Goal: Task Accomplishment & Management: Manage account settings

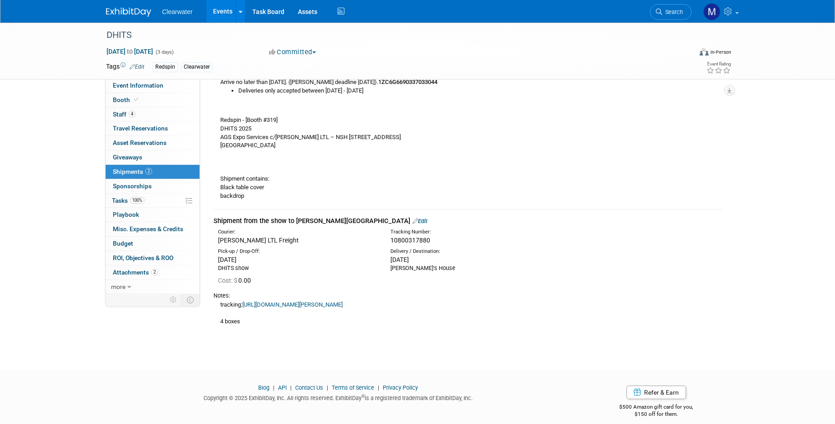
click at [218, 14] on link "Events" at bounding box center [222, 11] width 33 height 23
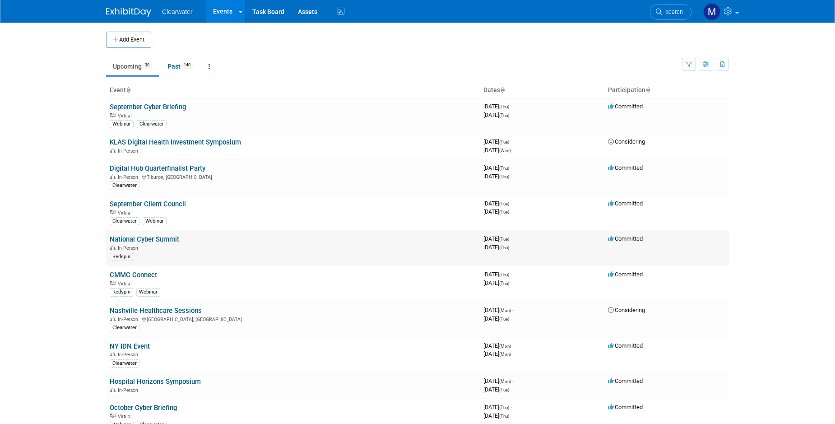
click at [138, 238] on link "National Cyber Summit" at bounding box center [145, 239] width 70 height 8
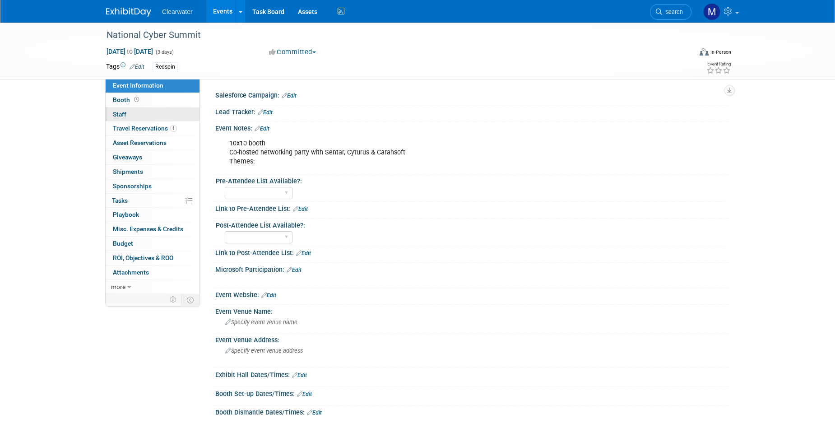
click at [126, 116] on link "0 Staff 0" at bounding box center [153, 114] width 94 height 14
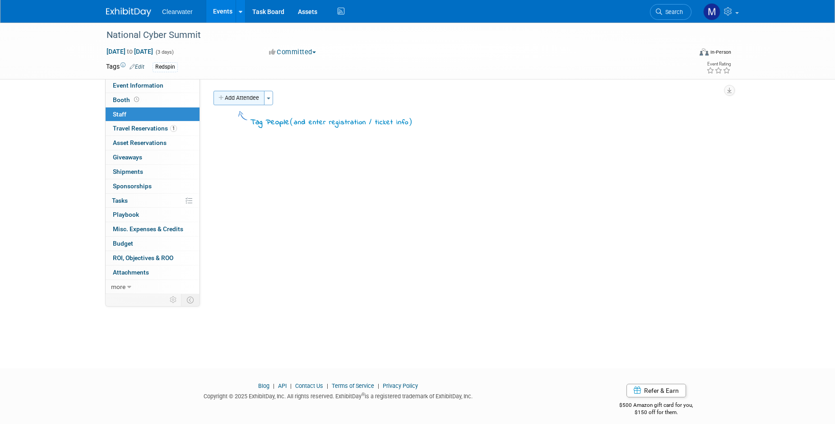
click at [258, 99] on button "Add Attendee" at bounding box center [238, 98] width 51 height 14
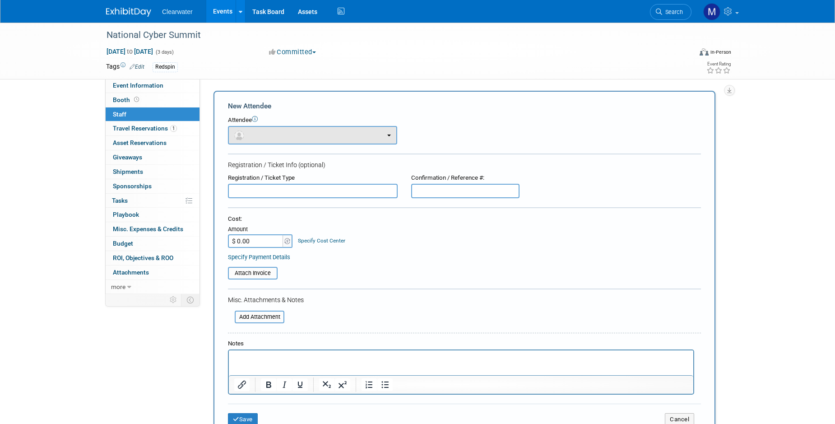
click at [296, 131] on button "button" at bounding box center [312, 135] width 169 height 19
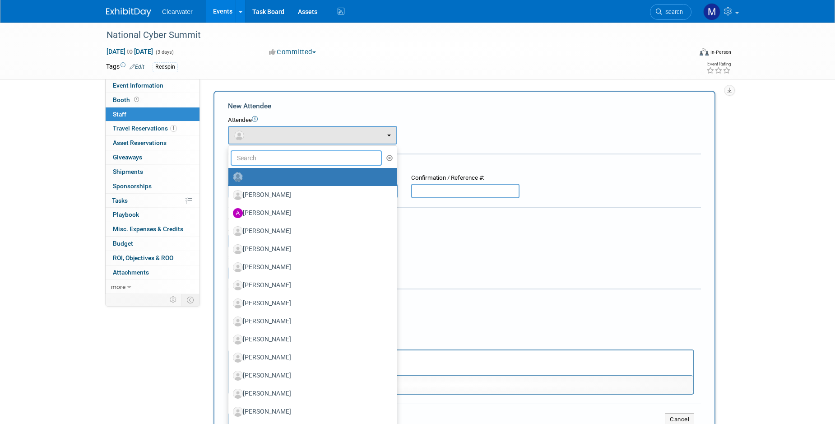
click at [285, 160] on input "text" at bounding box center [306, 157] width 151 height 15
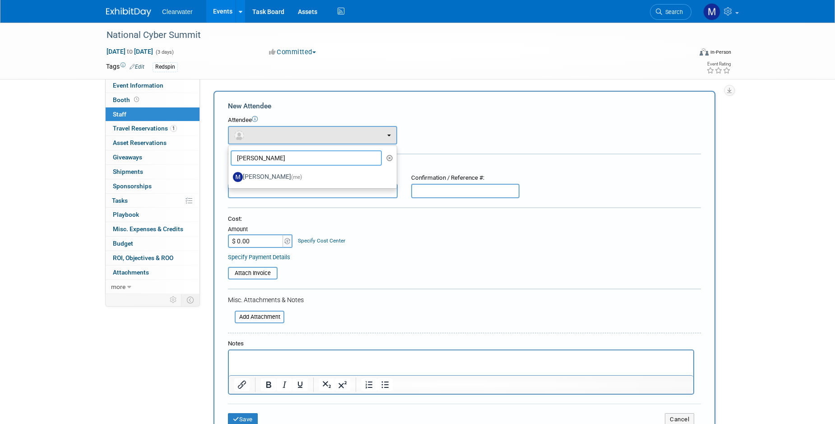
type input "Monica"
drag, startPoint x: 284, startPoint y: 160, endPoint x: 294, endPoint y: 174, distance: 17.5
click at [294, 174] on span "(me)" at bounding box center [296, 177] width 11 height 6
click at [230, 174] on input "Monica Pastor (me)" at bounding box center [227, 176] width 6 height 6
select select "64254334-9387-4d6a-96b6-2827250710f2"
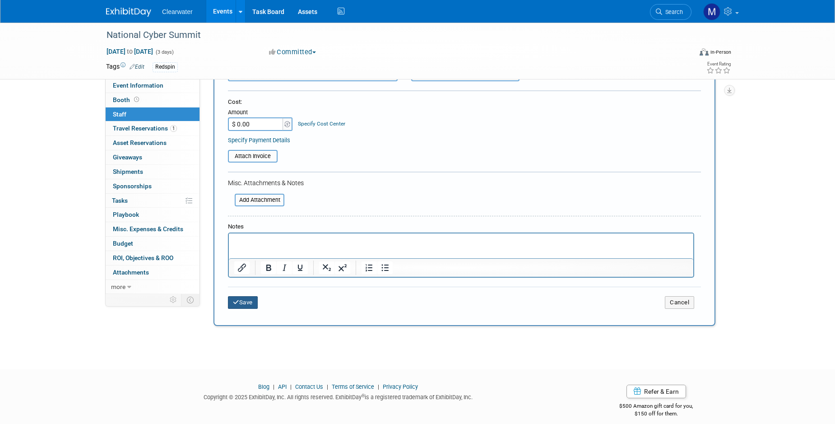
click at [234, 299] on icon "submit" at bounding box center [236, 302] width 6 height 6
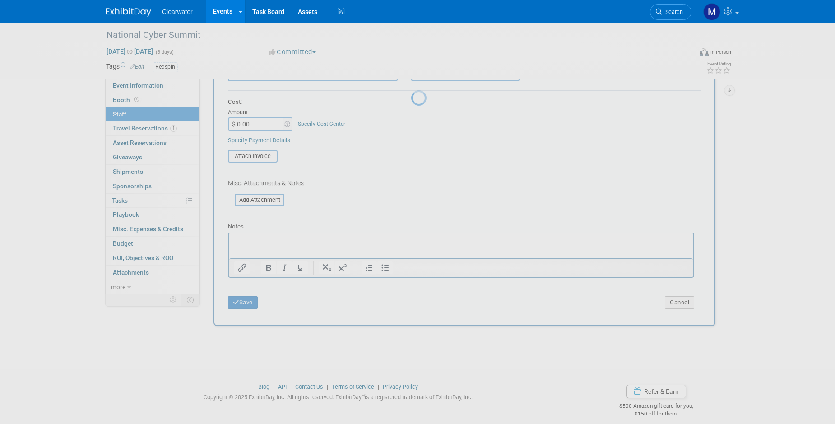
scroll to position [8, 0]
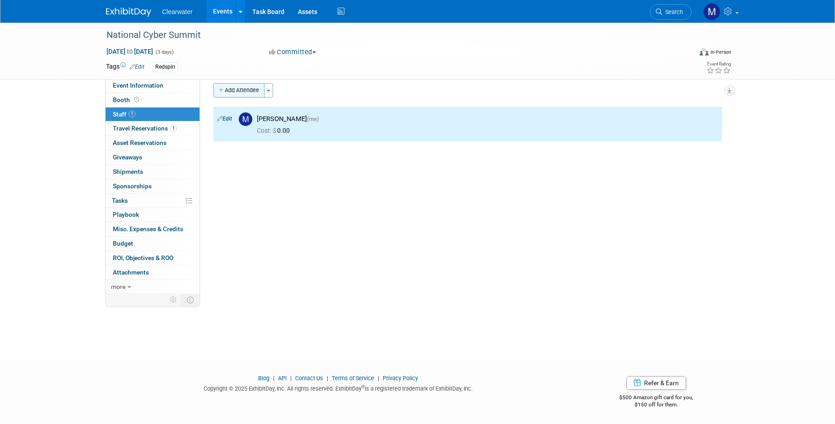
click at [241, 90] on button "Add Attendee" at bounding box center [238, 90] width 51 height 14
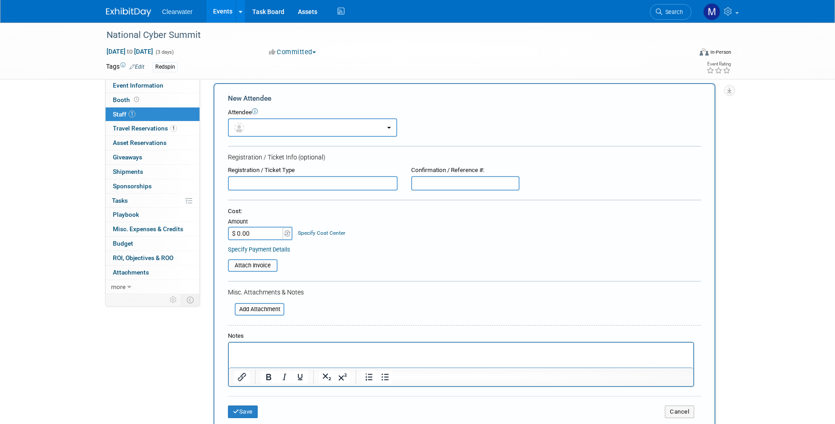
scroll to position [0, 0]
click at [273, 118] on button "button" at bounding box center [312, 127] width 169 height 19
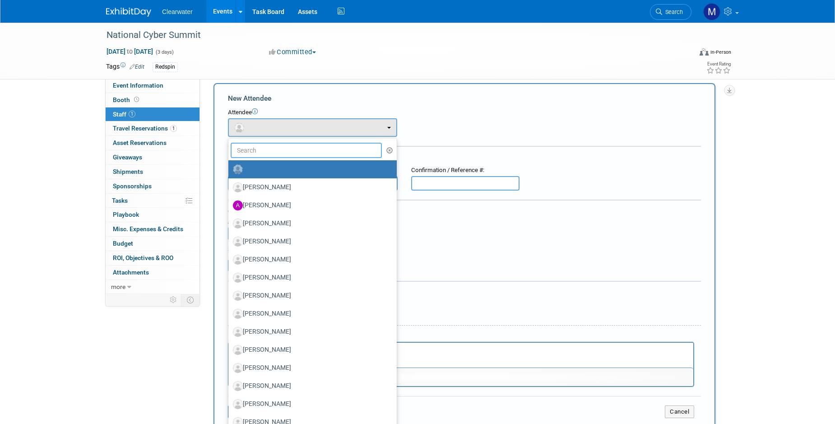
click at [279, 147] on input "text" at bounding box center [306, 150] width 151 height 15
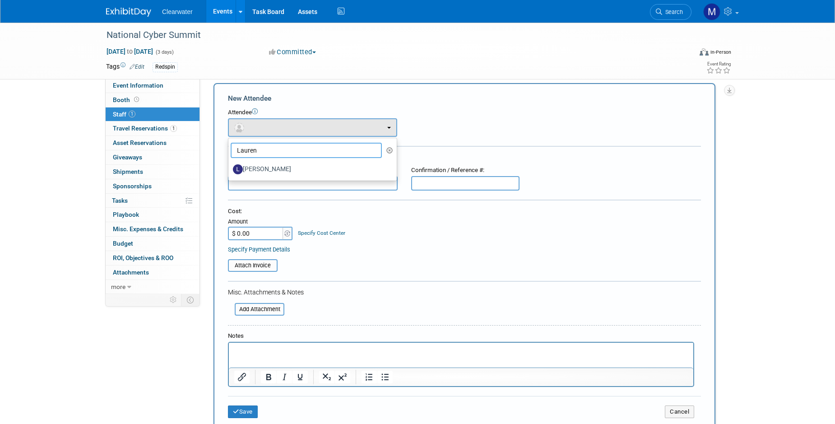
type input "Lauren"
drag, startPoint x: 280, startPoint y: 146, endPoint x: 285, endPoint y: 166, distance: 19.9
click at [285, 166] on label "Lauren Frickle" at bounding box center [310, 169] width 155 height 14
click at [230, 166] on input "Lauren Frickle" at bounding box center [227, 168] width 6 height 6
select select "6c46adc4-cc11-4eae-b7cd-f46536167b1d"
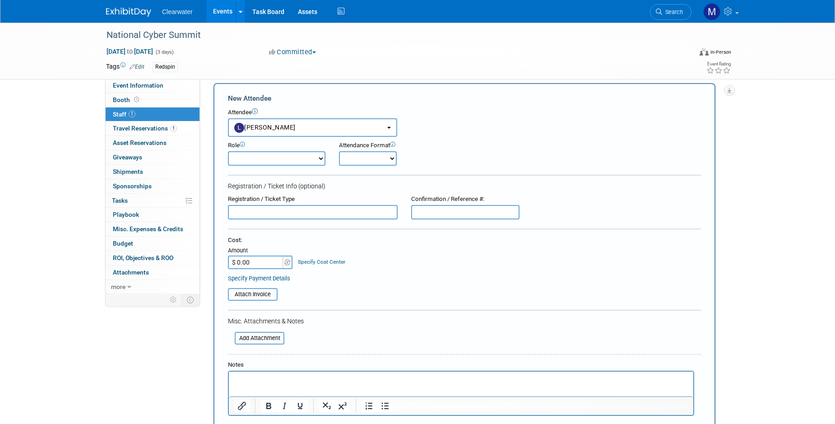
click at [263, 255] on input "$ 0.00" at bounding box center [256, 262] width 56 height 14
type input "$ 75.00"
click at [383, 288] on table "Attach Invoice" at bounding box center [464, 294] width 473 height 13
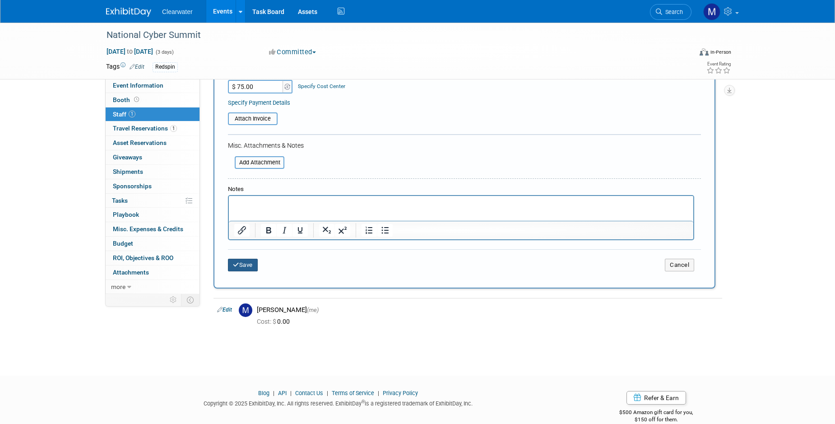
click at [247, 259] on button "Save" at bounding box center [243, 265] width 30 height 13
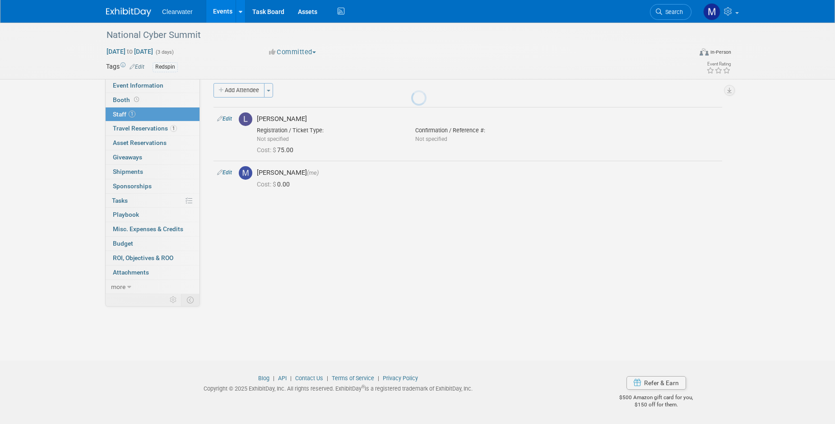
scroll to position [8, 0]
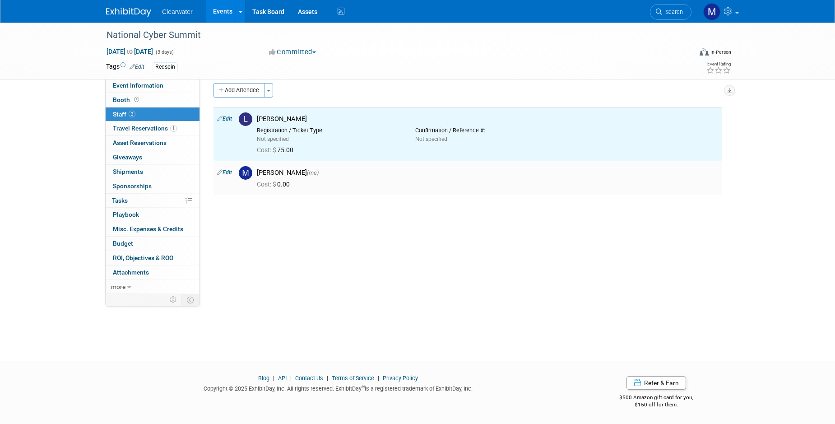
click at [224, 170] on link "Edit" at bounding box center [224, 172] width 15 height 6
select select "64254334-9387-4d6a-96b6-2827250710f2"
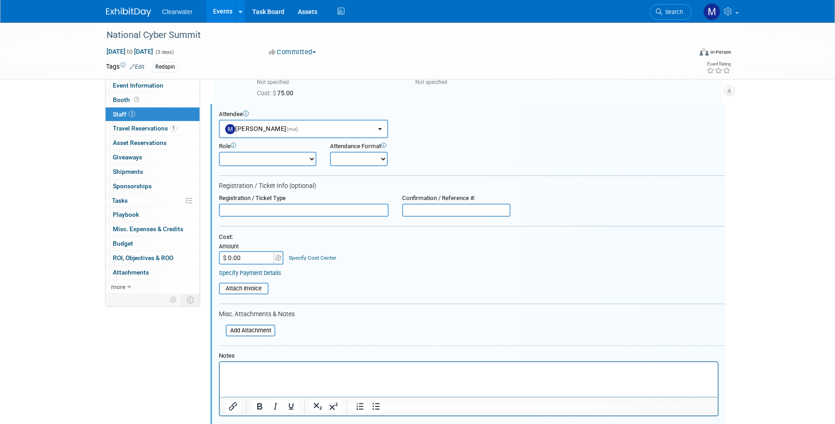
scroll to position [0, 0]
drag, startPoint x: 252, startPoint y: 245, endPoint x: 232, endPoint y: 248, distance: 20.1
click at [226, 241] on td "Amount $ 0.00" at bounding box center [251, 252] width 65 height 23
click at [234, 251] on input "$ 0.00" at bounding box center [247, 258] width 56 height 14
drag, startPoint x: 245, startPoint y: 249, endPoint x: 227, endPoint y: 249, distance: 17.6
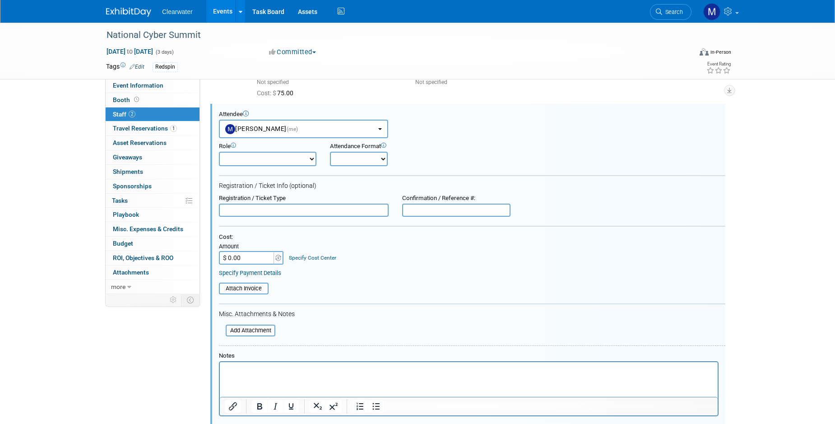
click at [227, 251] on input "$ 0.00" at bounding box center [247, 258] width 56 height 14
type input "$ 75.00"
click at [400, 292] on form "Attendee <img src="https://www.exhibitday.com/Images/Unassigned-User-Icon.png" …" at bounding box center [472, 282] width 506 height 343
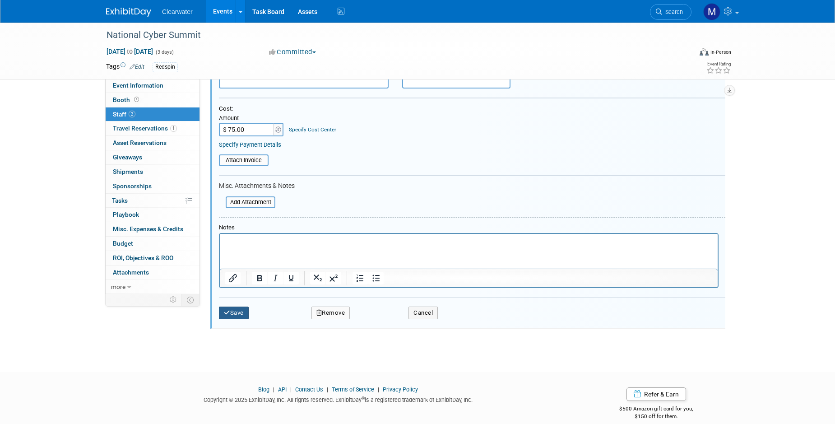
click at [230, 306] on button "Save" at bounding box center [234, 312] width 30 height 13
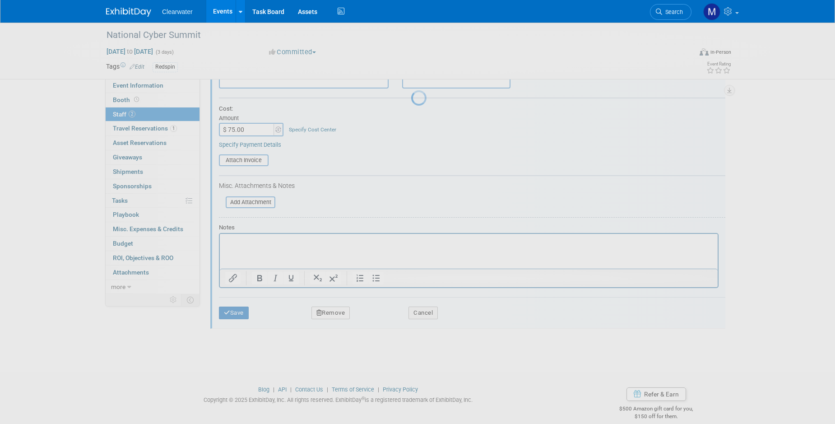
scroll to position [8, 0]
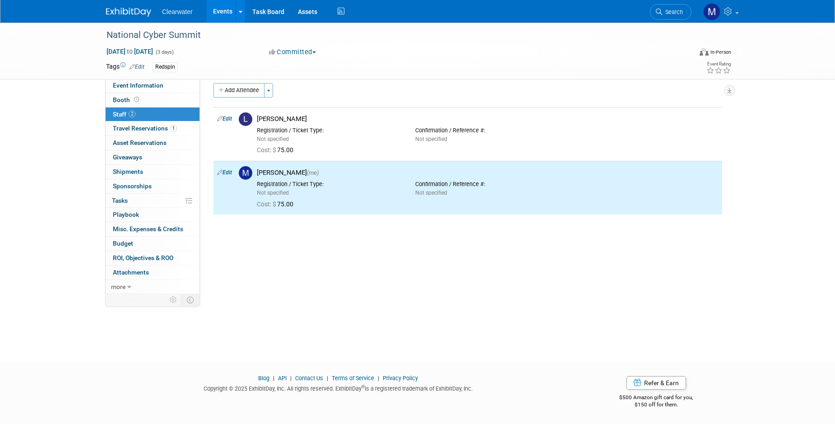
click at [238, 94] on button "Add Attendee" at bounding box center [238, 90] width 51 height 14
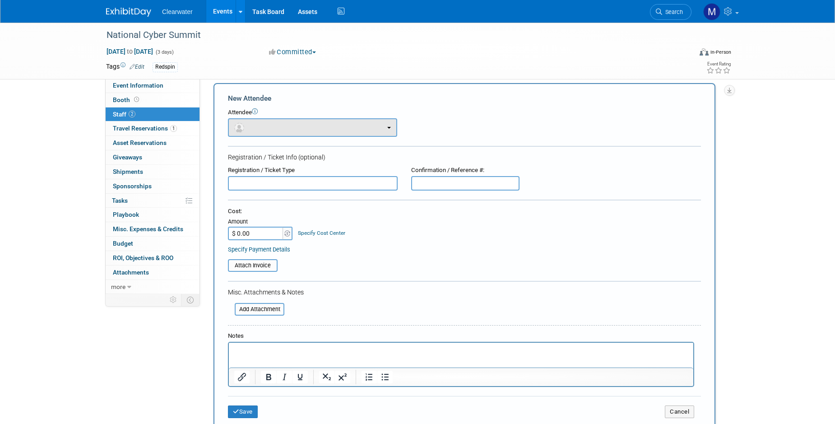
scroll to position [0, 0]
click at [273, 127] on button "button" at bounding box center [312, 127] width 169 height 19
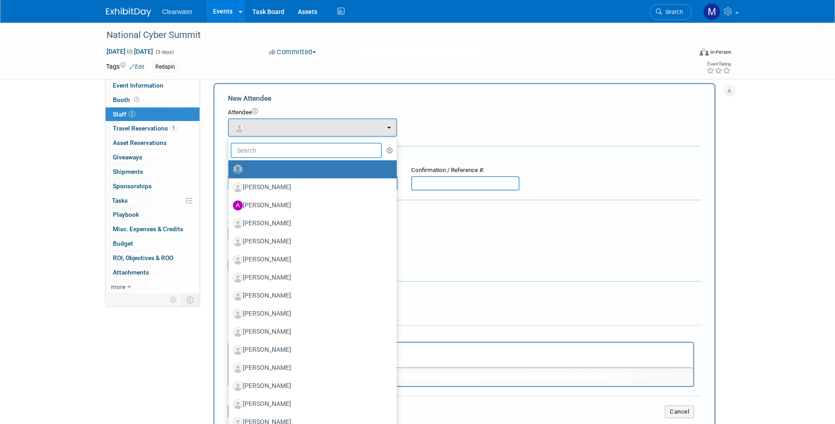
click at [278, 147] on input "text" at bounding box center [306, 150] width 151 height 15
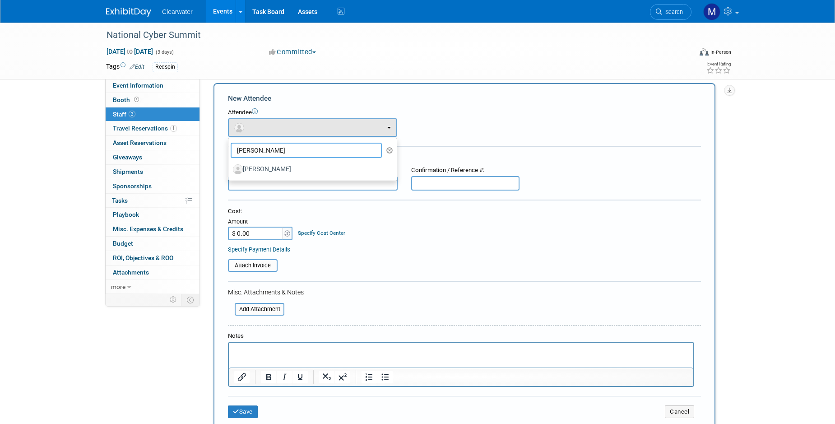
type input "Thomas"
drag, startPoint x: 278, startPoint y: 147, endPoint x: 332, endPoint y: 166, distance: 57.0
click at [332, 166] on label "Thomas Graham" at bounding box center [310, 169] width 155 height 14
click at [230, 166] on input "Thomas Graham" at bounding box center [227, 168] width 6 height 6
select select "43e0d62b-0786-4ec8-adac-104745b245df"
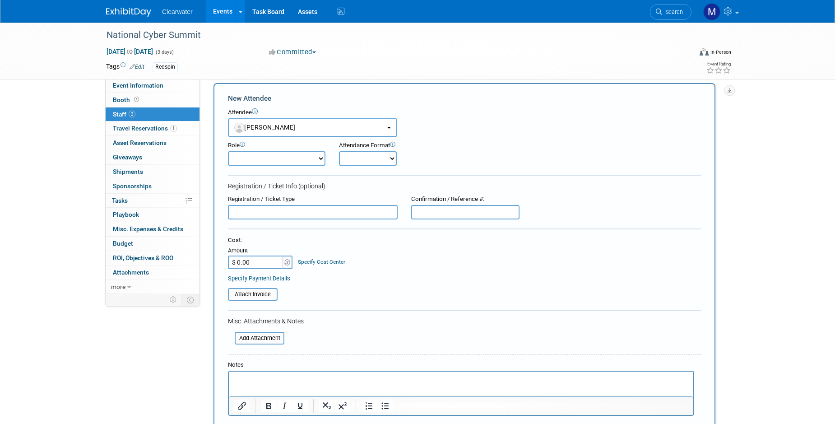
scroll to position [24, 0]
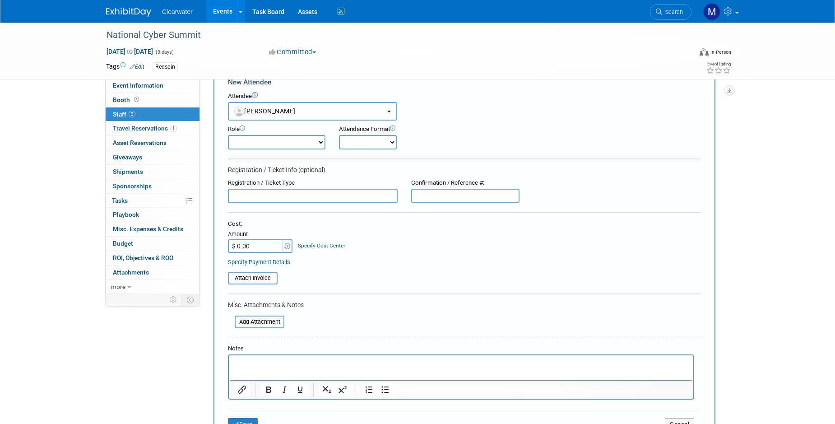
drag, startPoint x: 260, startPoint y: 241, endPoint x: 235, endPoint y: 237, distance: 25.6
click at [235, 239] on input "$ 0.00" at bounding box center [256, 246] width 56 height 14
type input "$ 75.00"
click at [410, 272] on table "Attach Invoice" at bounding box center [464, 278] width 473 height 13
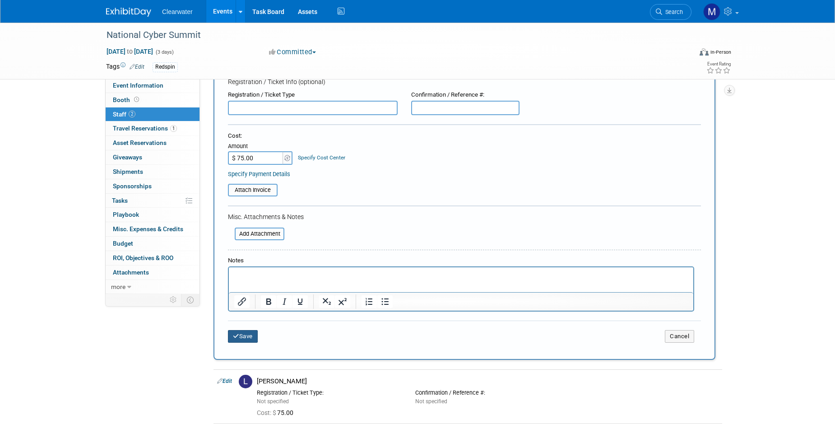
click at [254, 330] on button "Save" at bounding box center [243, 336] width 30 height 13
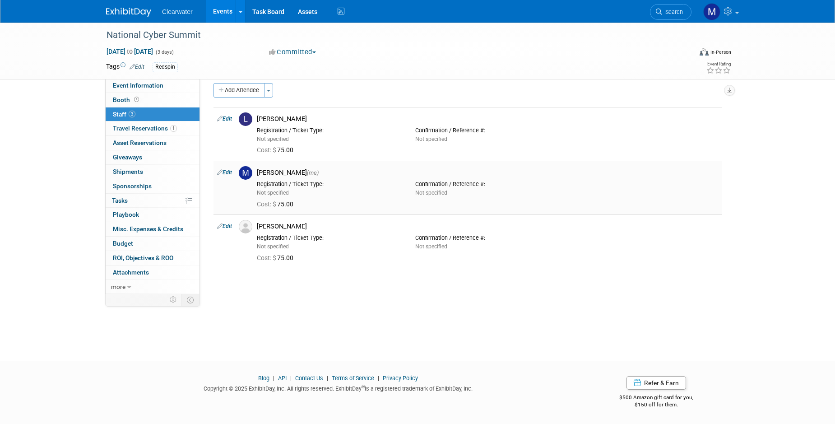
scroll to position [0, 0]
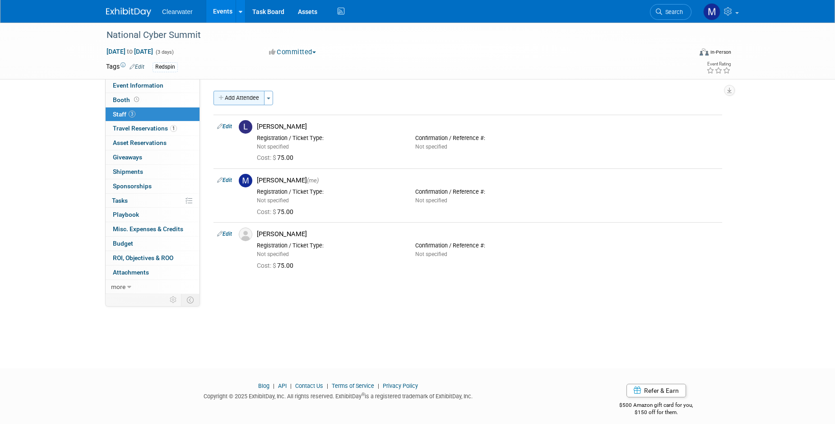
click at [245, 103] on button "Add Attendee" at bounding box center [238, 98] width 51 height 14
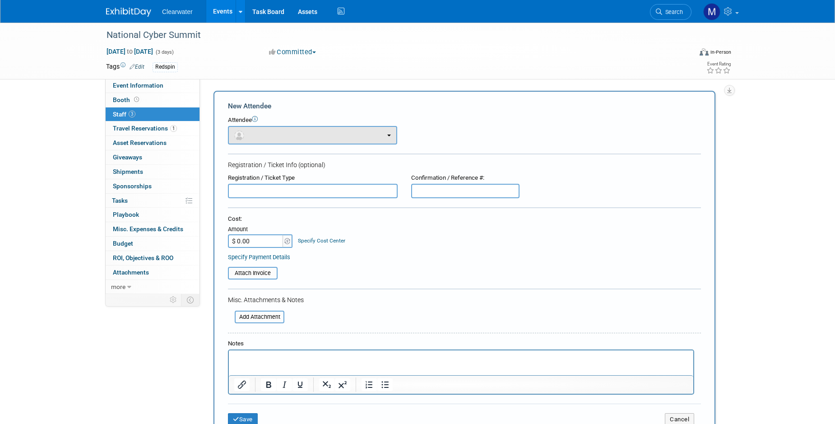
click at [255, 129] on button "button" at bounding box center [312, 135] width 169 height 19
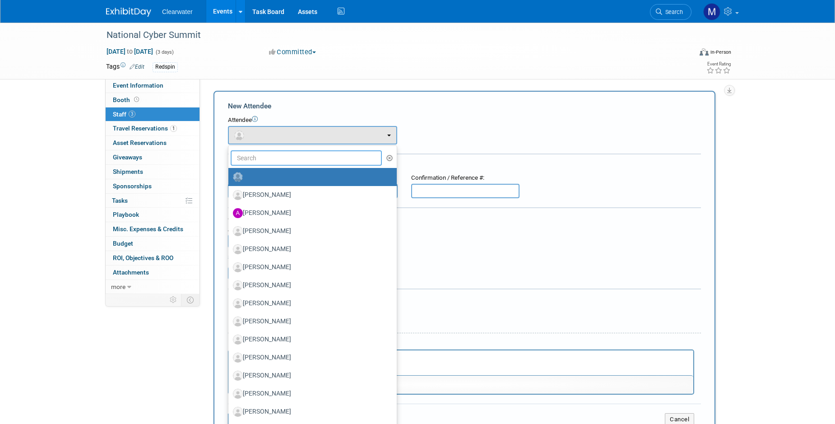
click at [253, 156] on input "text" at bounding box center [306, 157] width 151 height 15
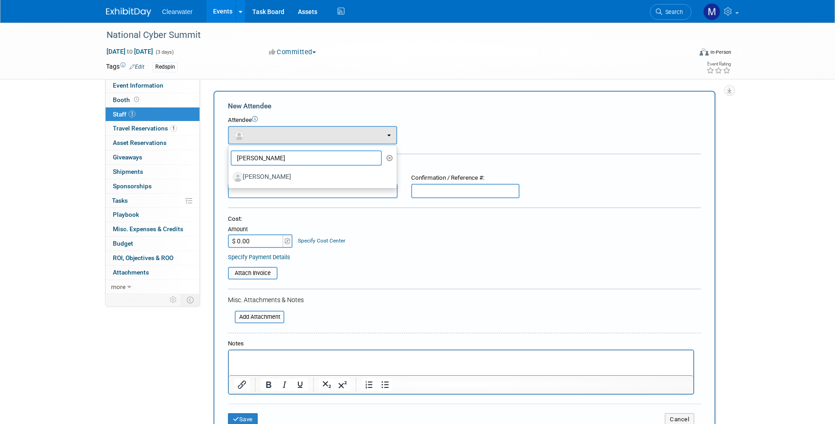
type input "Jeremy"
drag, startPoint x: 253, startPoint y: 156, endPoint x: 288, endPoint y: 173, distance: 38.4
click at [288, 173] on label "Jeremy Mares" at bounding box center [310, 177] width 155 height 14
click at [230, 173] on input "Jeremy Mares" at bounding box center [227, 176] width 6 height 6
select select "9525a78b-1193-40d3-9577-a4f0524ff7b7"
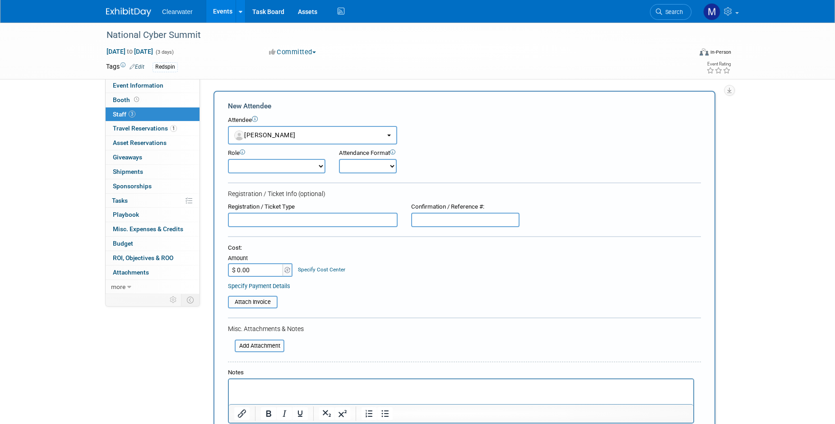
scroll to position [75, 0]
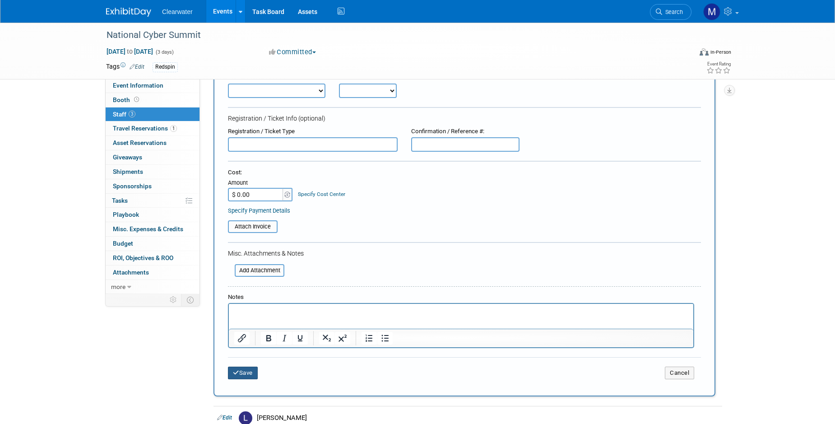
click at [246, 366] on button "Save" at bounding box center [243, 372] width 30 height 13
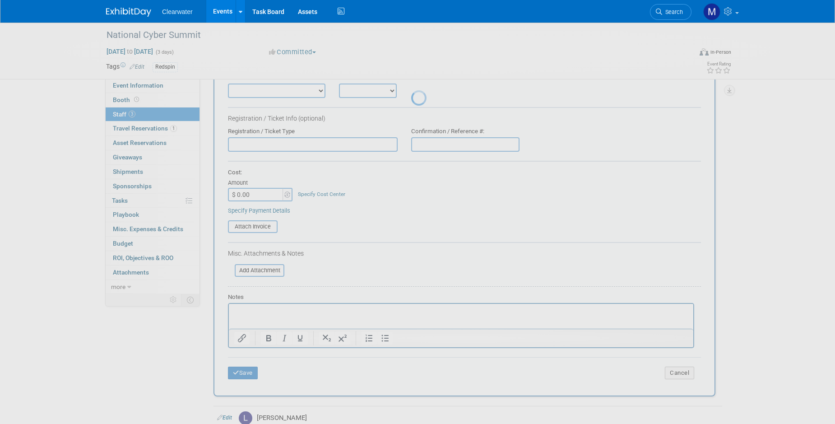
scroll to position [8, 0]
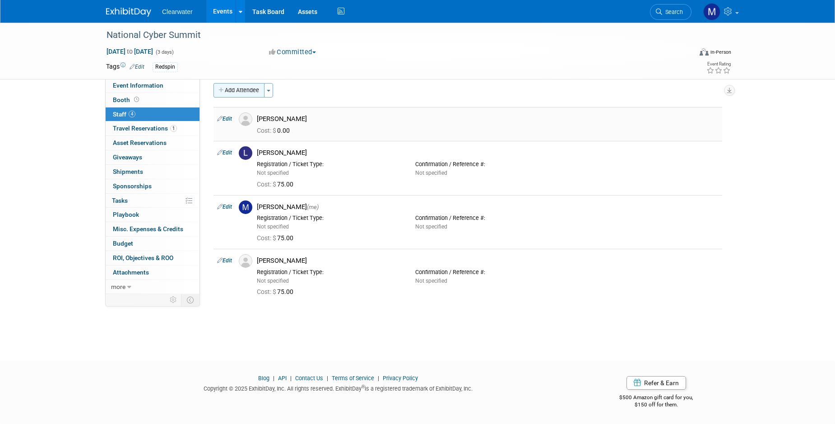
click at [232, 87] on button "Add Attendee" at bounding box center [238, 90] width 51 height 14
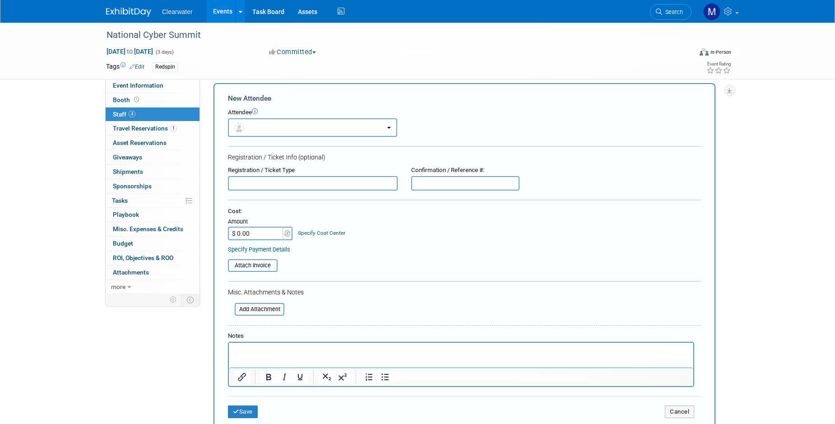
scroll to position [0, 0]
click at [253, 129] on button "button" at bounding box center [312, 127] width 169 height 19
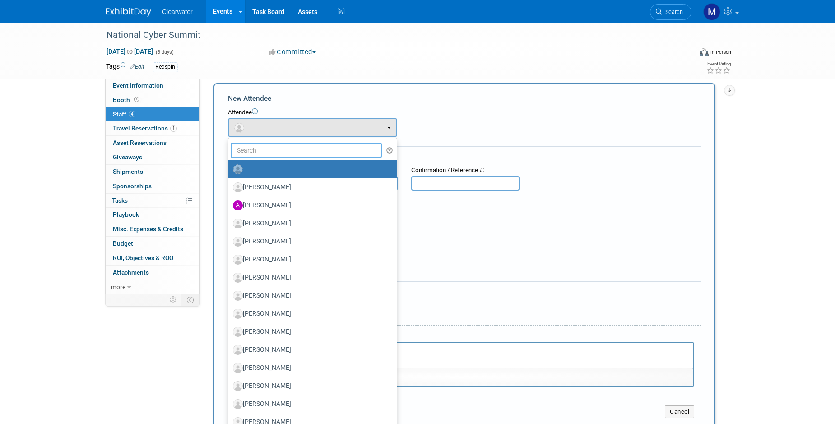
click at [265, 149] on input "text" at bounding box center [306, 150] width 151 height 15
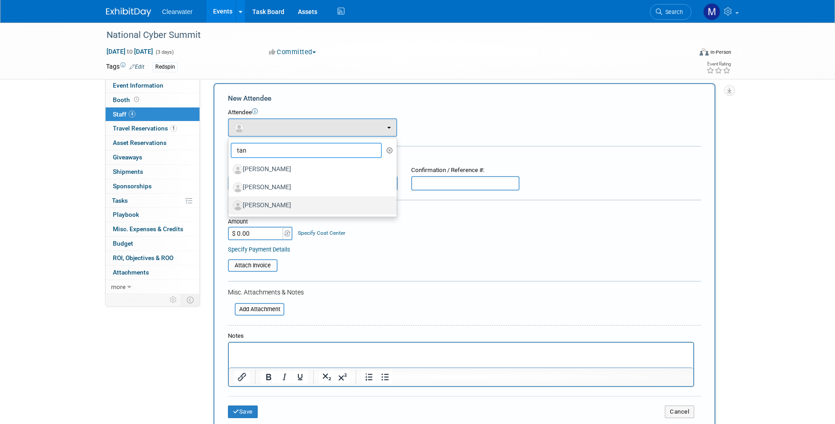
type input "tan"
click at [300, 199] on label "Tanner Narkoff" at bounding box center [310, 205] width 155 height 14
click at [230, 201] on input "Tanner Narkoff" at bounding box center [227, 204] width 6 height 6
select select "f8ed938e-b4d2-4446-8c5f-393725627dae"
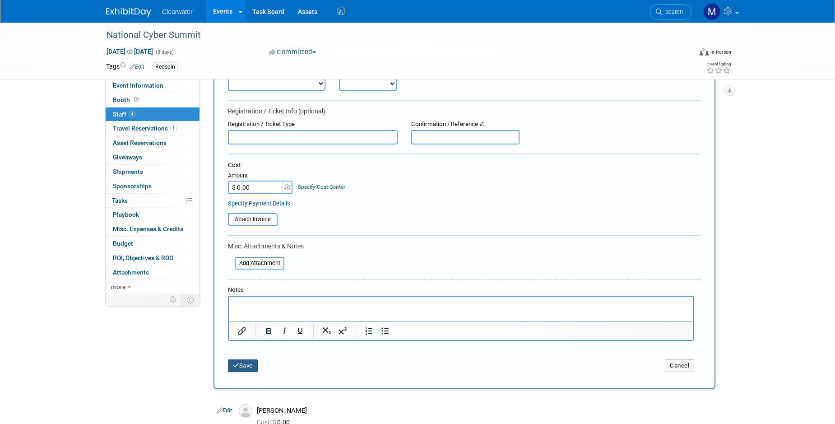
click at [250, 359] on button "Save" at bounding box center [243, 365] width 30 height 13
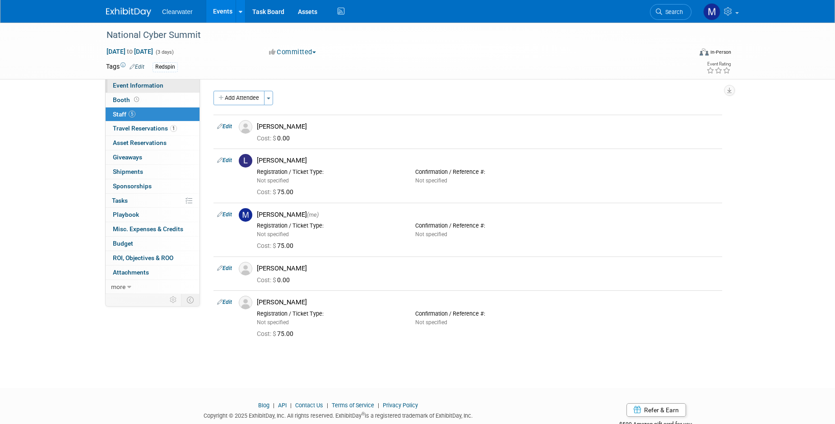
click at [141, 83] on span "Event Information" at bounding box center [138, 85] width 51 height 7
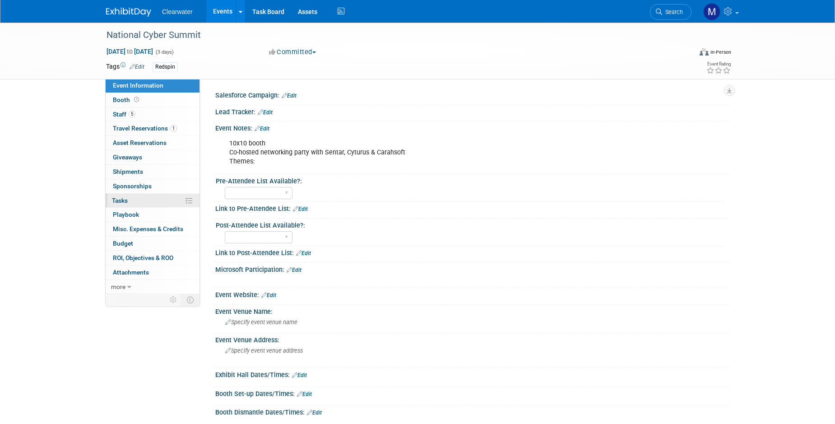
click at [142, 203] on link "0% Tasks 0%" at bounding box center [153, 201] width 94 height 14
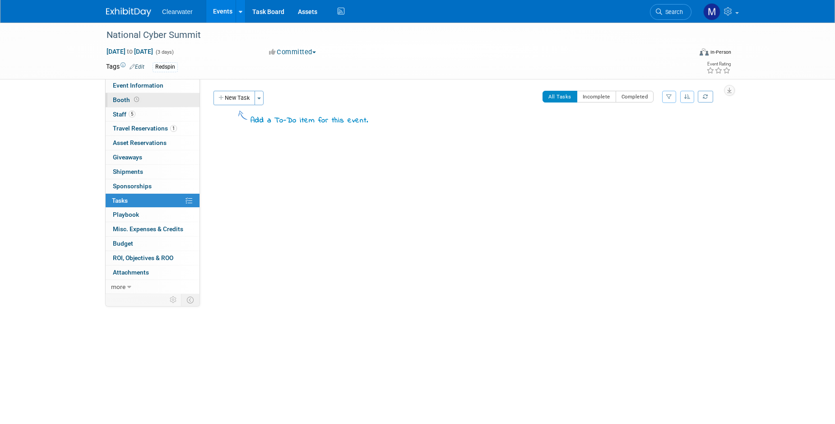
click at [140, 102] on link "Booth" at bounding box center [153, 100] width 94 height 14
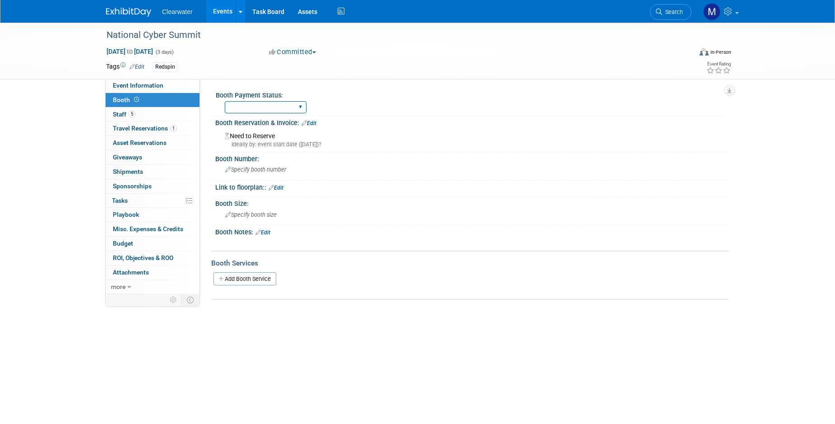
select select "Paid"
drag, startPoint x: 278, startPoint y: 139, endPoint x: 299, endPoint y: 126, distance: 24.7
click at [278, 139] on div "Need to Reserve Ideally by: event start date (Tue. Sep 23, 2025)?" at bounding box center [472, 138] width 500 height 19
click at [309, 122] on link "Edit" at bounding box center [309, 123] width 15 height 6
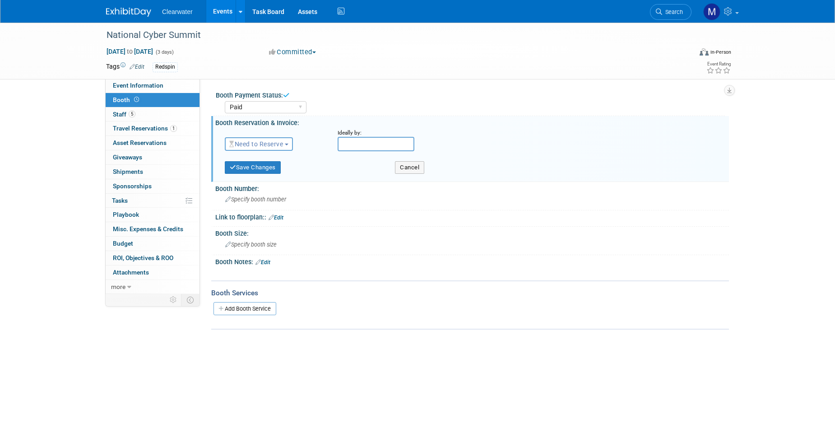
click at [283, 146] on span "Need to Reserve" at bounding box center [256, 143] width 54 height 7
click at [281, 170] on link "Reserved" at bounding box center [273, 172] width 97 height 13
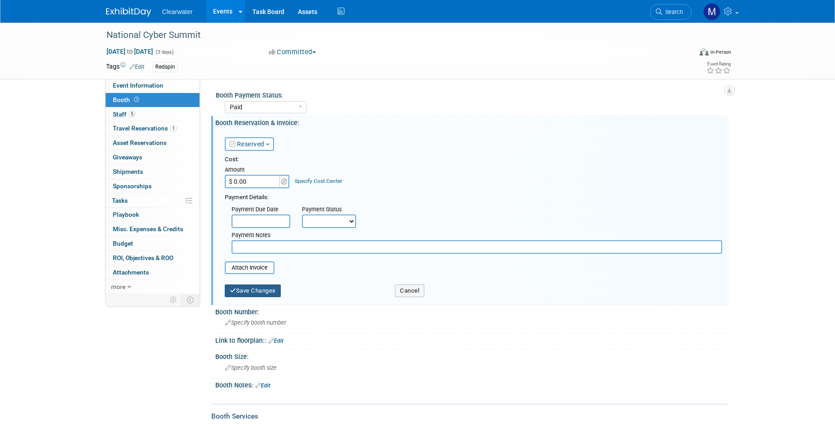
click at [274, 284] on button "Save Changes" at bounding box center [253, 290] width 56 height 13
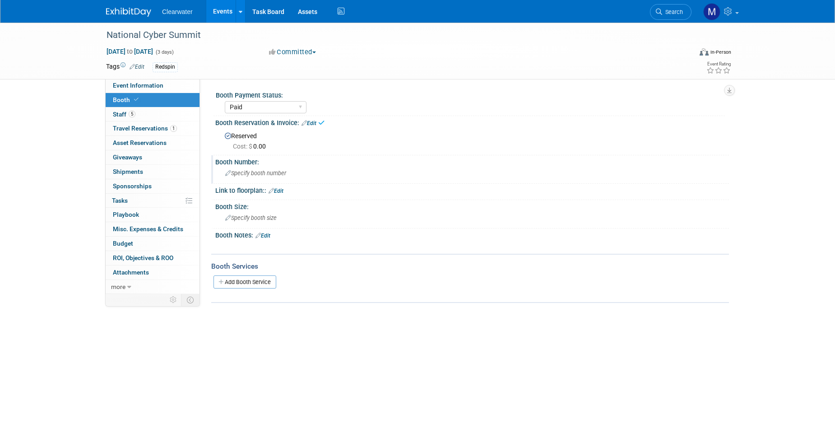
click at [246, 171] on span "Specify booth number" at bounding box center [255, 173] width 61 height 7
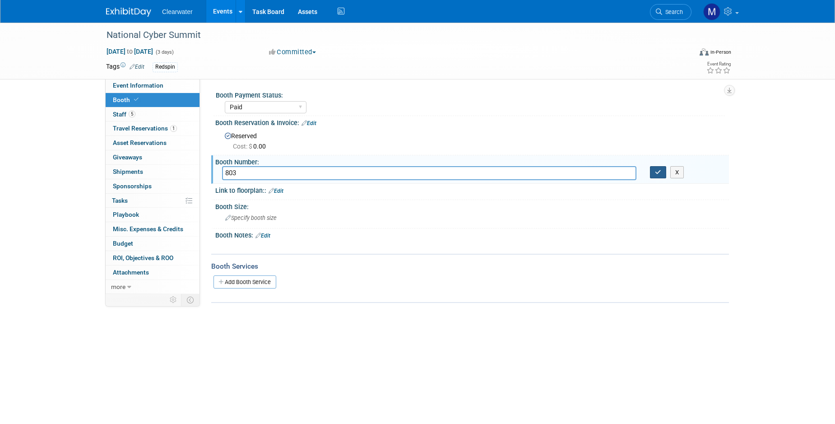
type input "803"
click at [659, 167] on button "button" at bounding box center [658, 172] width 16 height 13
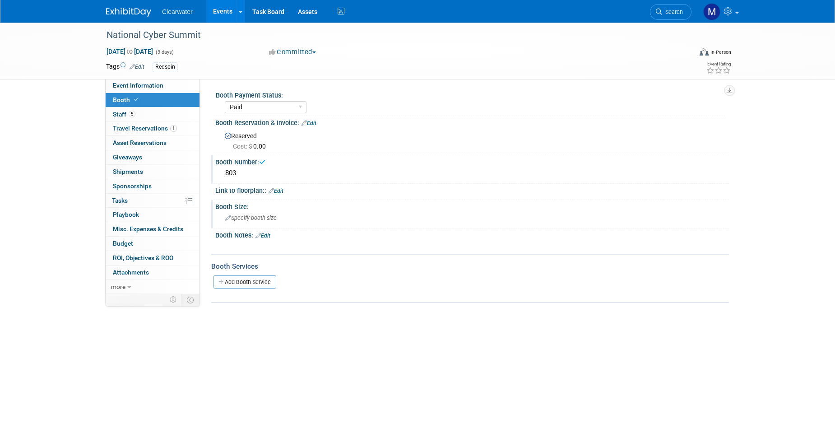
click at [269, 207] on div "Booth Size:" at bounding box center [472, 205] width 514 height 11
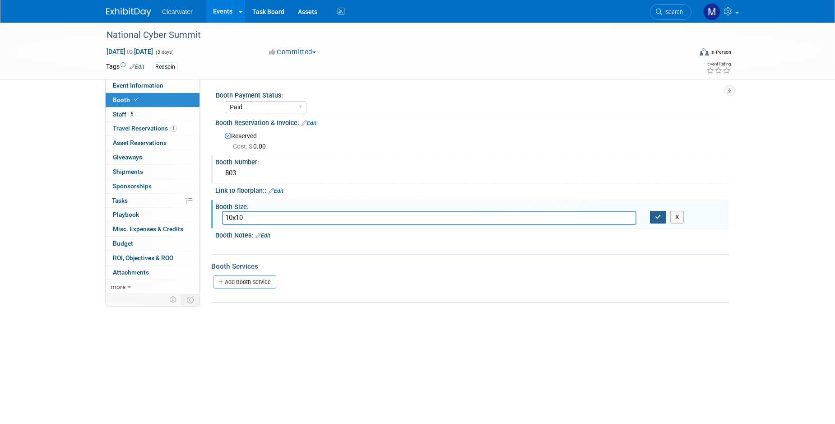
type input "10x10"
click at [662, 219] on button "button" at bounding box center [658, 217] width 16 height 13
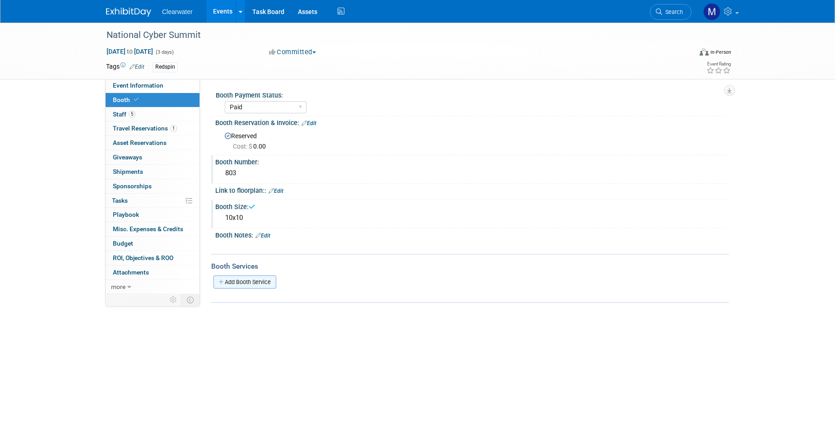
click at [251, 280] on link "Add Booth Service" at bounding box center [244, 281] width 63 height 13
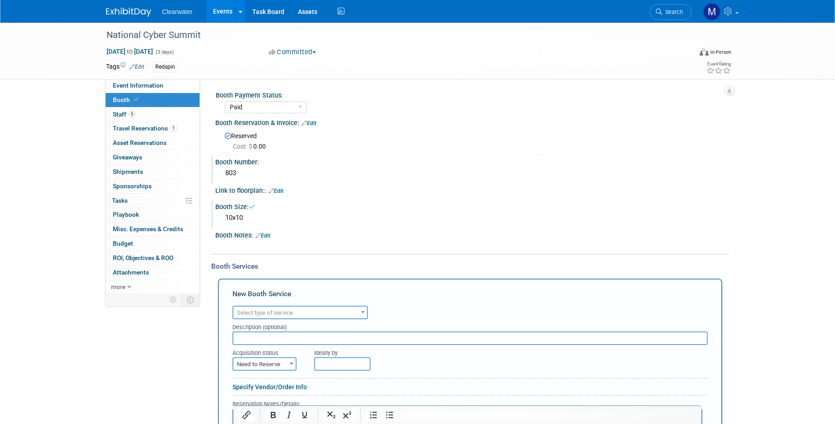
click at [301, 314] on span "Select type of service" at bounding box center [300, 312] width 134 height 13
type input "ele"
select select "8"
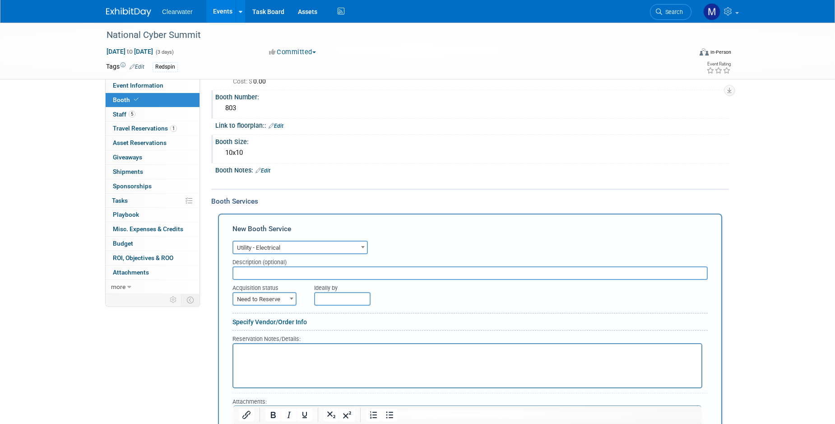
scroll to position [114, 0]
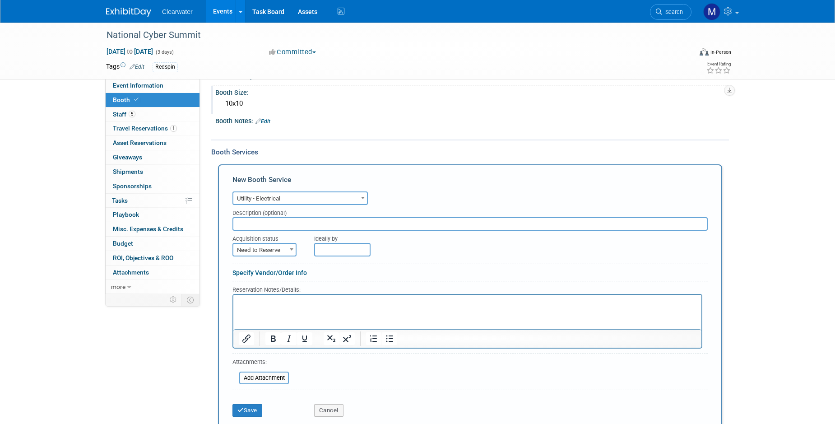
click at [278, 244] on span "Need to Reserve" at bounding box center [264, 250] width 62 height 13
select select "2"
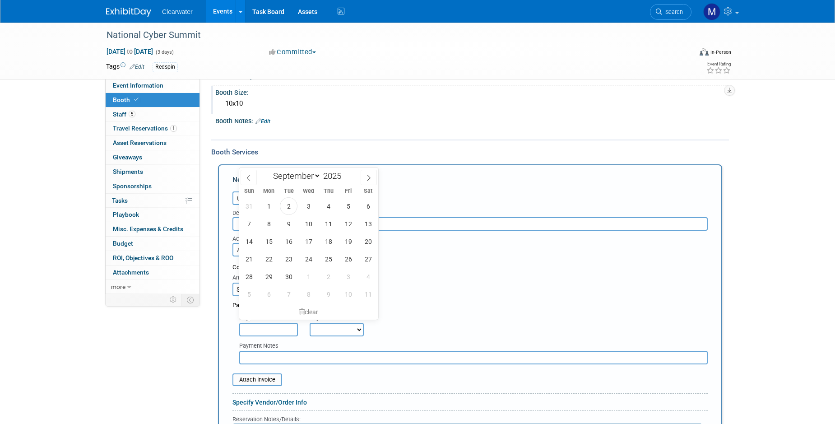
click at [294, 323] on input "text" at bounding box center [268, 330] width 59 height 14
click at [308, 201] on span "3" at bounding box center [309, 206] width 18 height 18
type input "Sep 3, 2025"
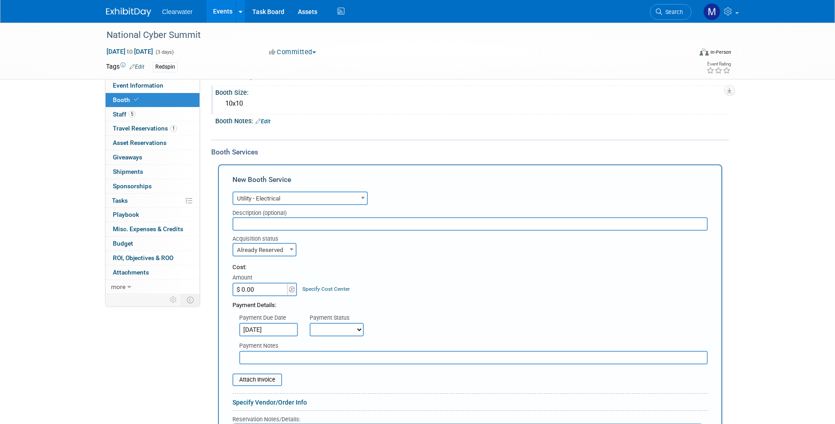
select select "3"
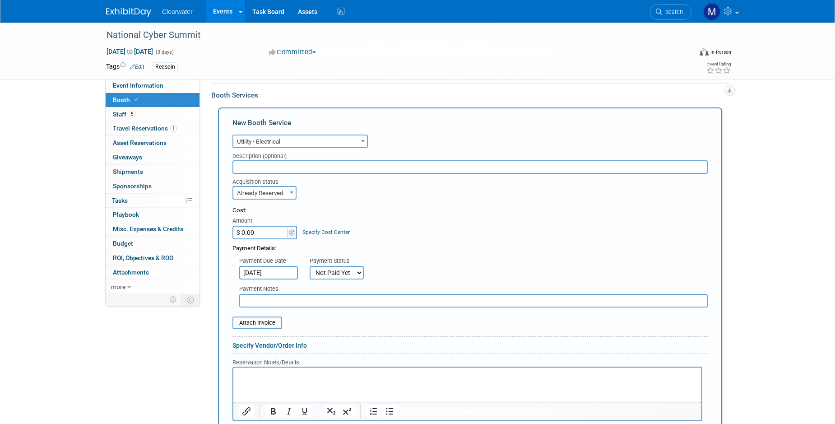
scroll to position [205, 0]
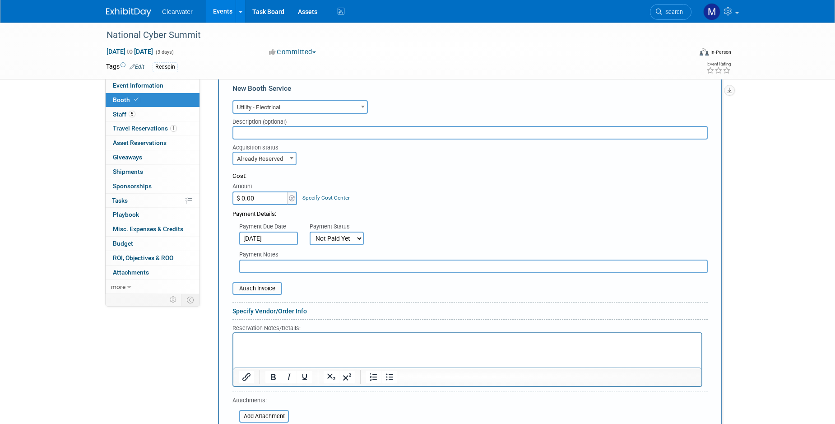
click at [265, 191] on input "$ 0.00" at bounding box center [260, 198] width 56 height 14
drag, startPoint x: 265, startPoint y: 193, endPoint x: 243, endPoint y: 192, distance: 22.6
click at [243, 192] on input "$ 0.00" at bounding box center [260, 198] width 56 height 14
type input "$ 150.00"
click at [506, 205] on div "Payment Details:" at bounding box center [469, 212] width 475 height 14
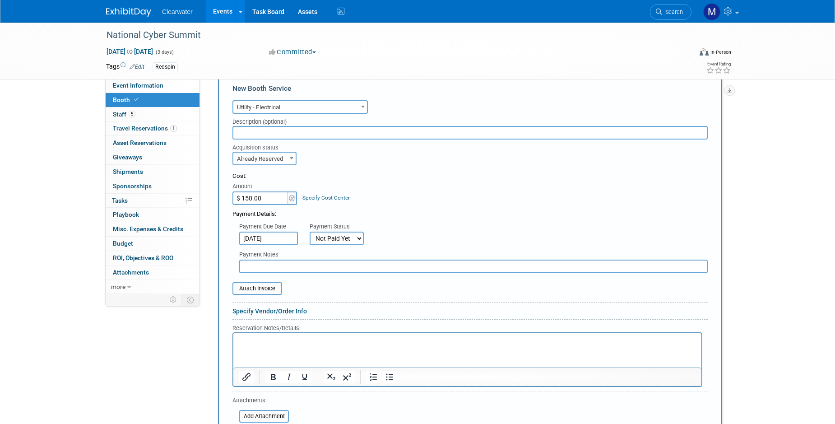
click at [346, 345] on html at bounding box center [467, 339] width 468 height 12
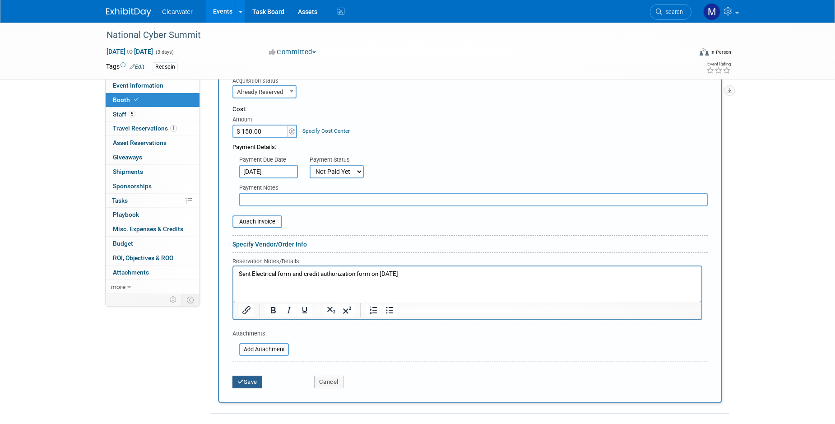
click at [251, 376] on button "Save" at bounding box center [247, 382] width 30 height 13
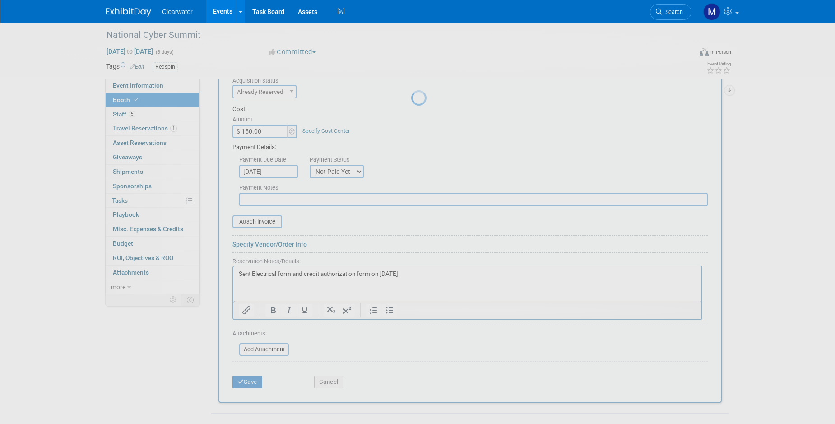
scroll to position [0, 0]
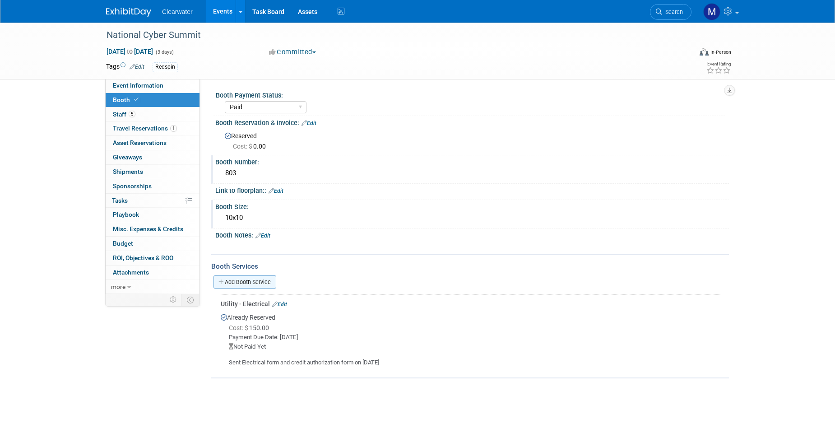
click at [246, 283] on link "Add Booth Service" at bounding box center [244, 281] width 63 height 13
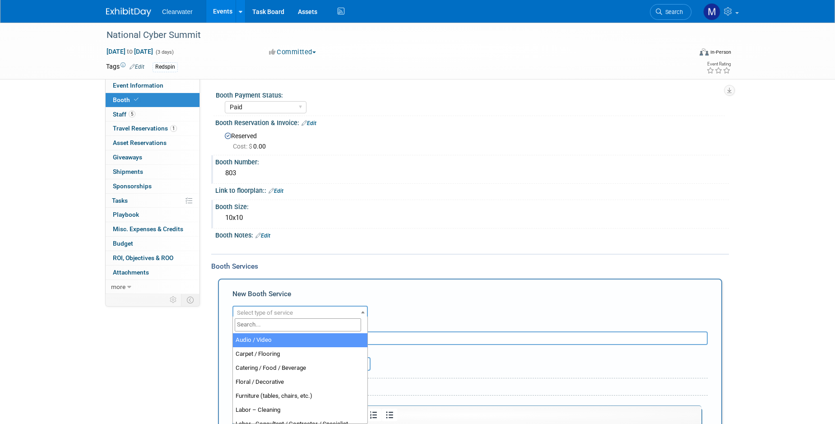
click at [296, 314] on span "Select type of service" at bounding box center [300, 312] width 134 height 13
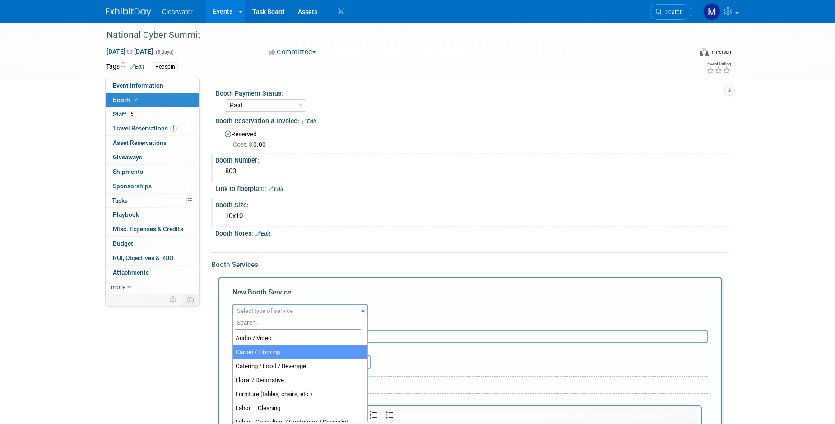
select select "4"
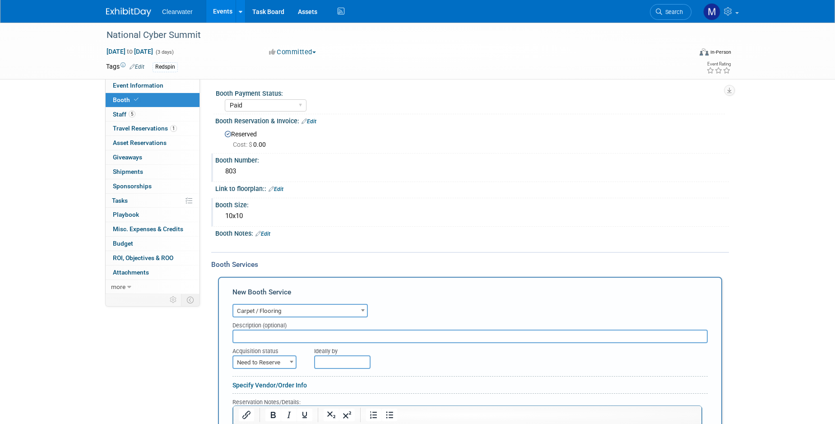
click at [430, 294] on div "New Booth Service" at bounding box center [469, 294] width 475 height 14
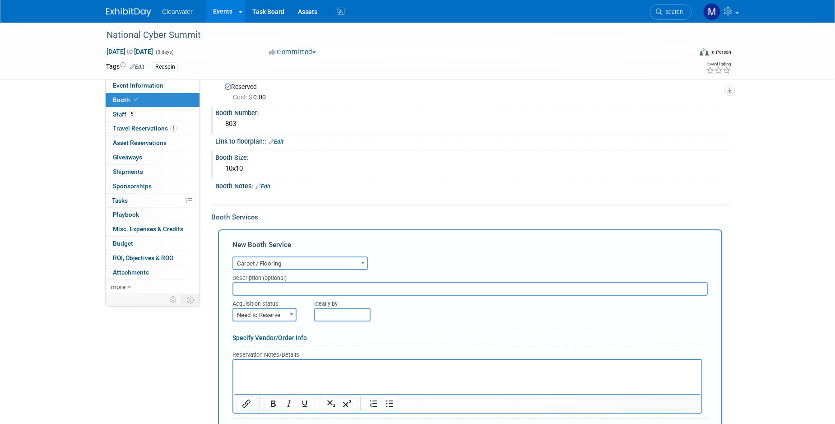
scroll to position [79, 0]
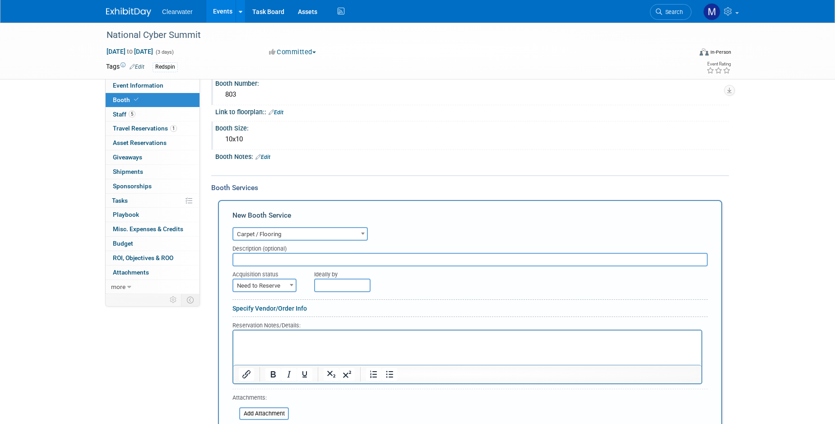
click at [246, 260] on input "text" at bounding box center [469, 260] width 475 height 14
type input "Red 10x10"
click at [284, 288] on span "Need to Reserve" at bounding box center [264, 285] width 62 height 13
select select "2"
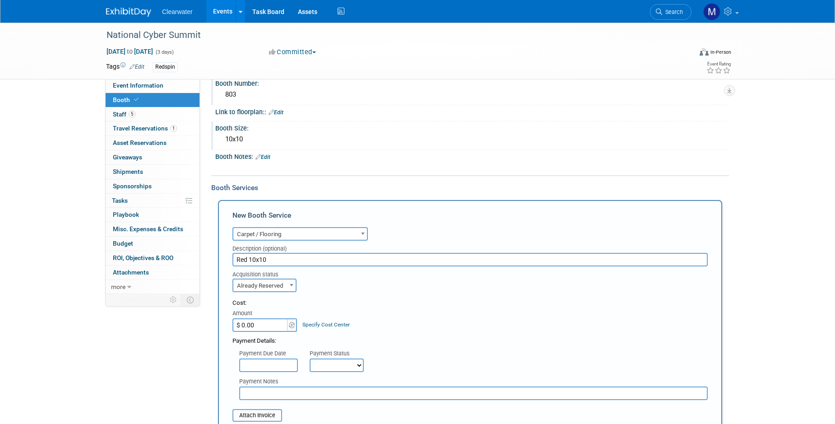
click at [280, 321] on input "$ 0.00" at bounding box center [260, 325] width 56 height 14
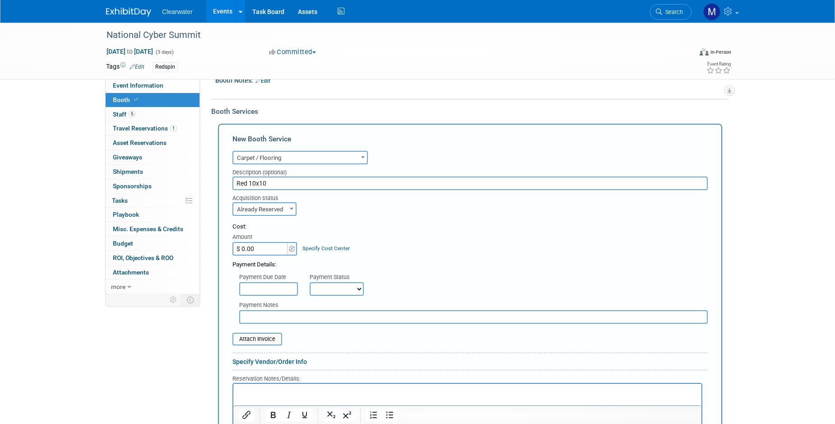
scroll to position [223, 0]
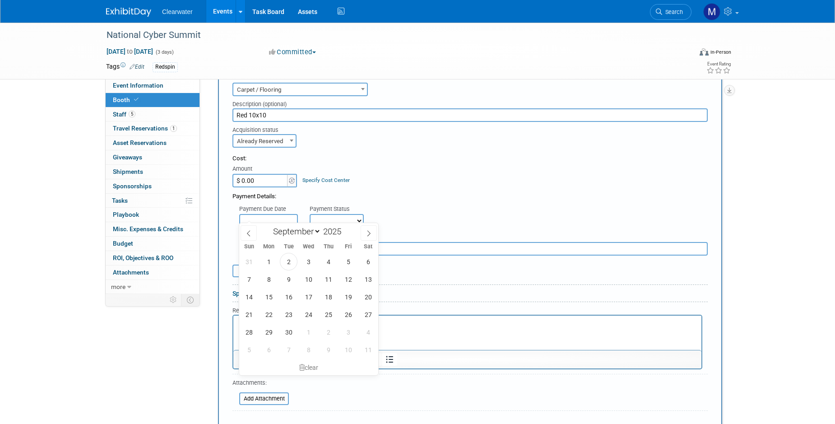
click at [274, 215] on input "text" at bounding box center [268, 221] width 59 height 14
click at [309, 266] on span "3" at bounding box center [309, 262] width 18 height 18
type input "Sep 3, 2025"
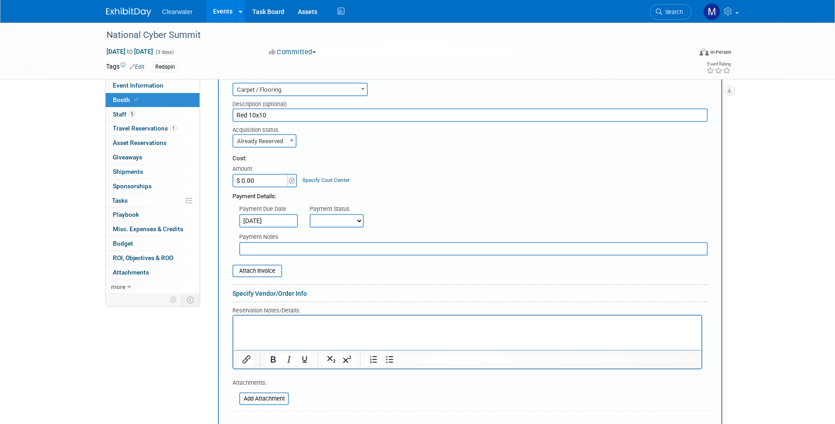
select select "3"
click at [304, 327] on html at bounding box center [467, 321] width 468 height 12
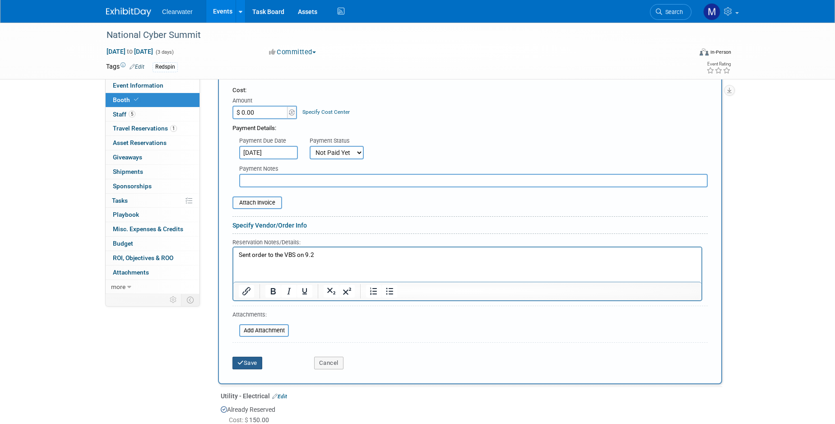
click at [255, 357] on button "Save" at bounding box center [247, 363] width 30 height 13
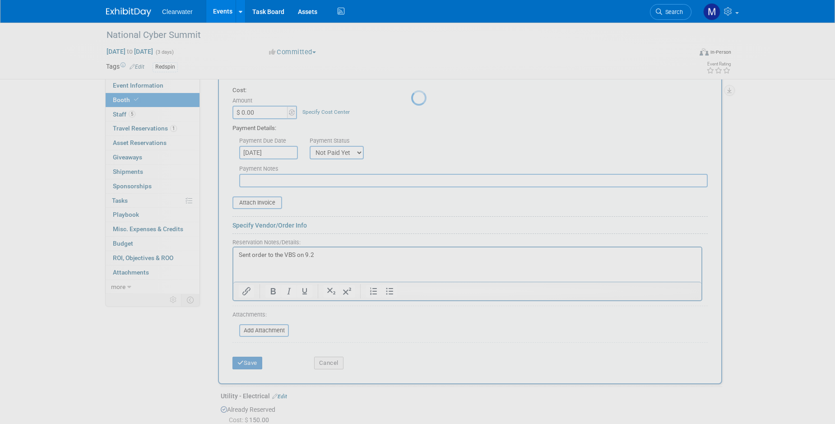
scroll to position [56, 0]
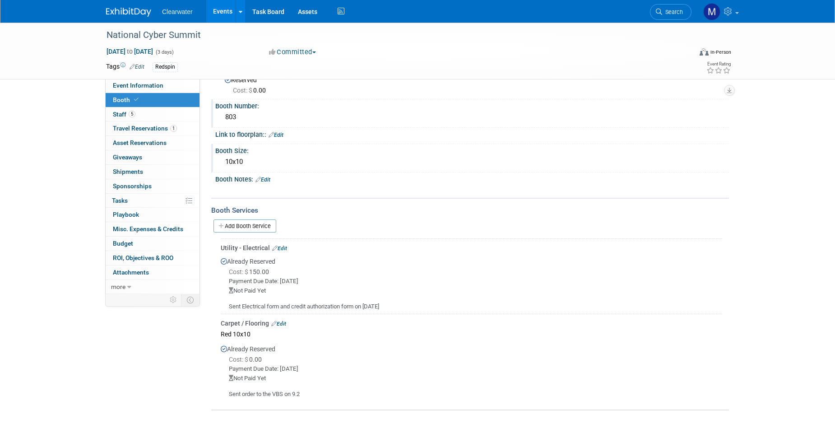
click at [286, 322] on link "Edit" at bounding box center [278, 323] width 15 height 6
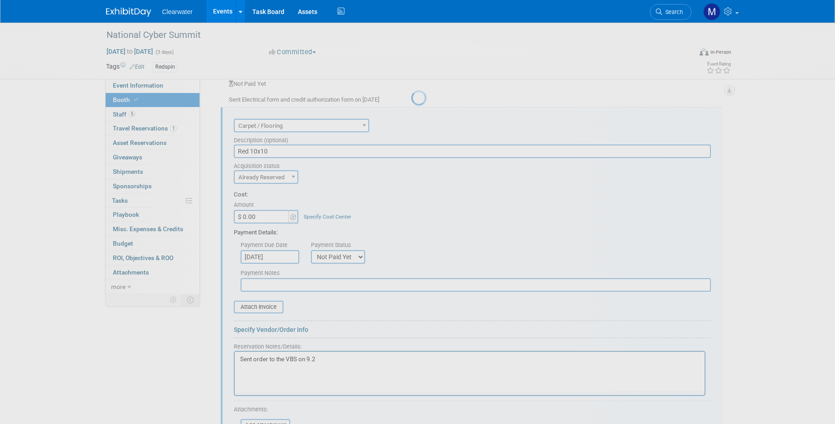
scroll to position [0, 0]
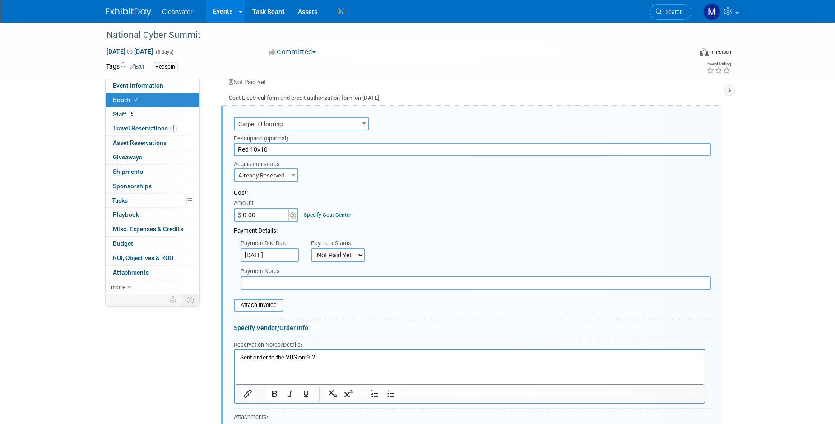
drag, startPoint x: 268, startPoint y: 210, endPoint x: 244, endPoint y: 209, distance: 23.9
click at [244, 209] on input "$ 0.00" at bounding box center [262, 215] width 56 height 14
type input "$ 628.86"
click at [387, 224] on div "Payment Details:" at bounding box center [472, 229] width 477 height 14
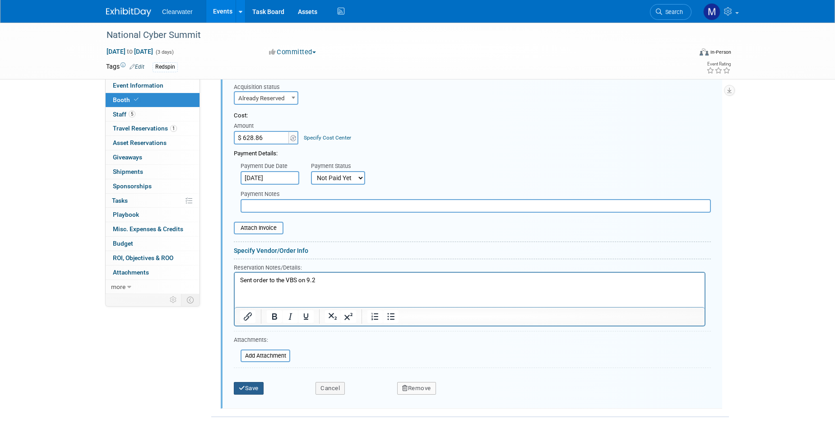
click at [256, 384] on button "Save" at bounding box center [249, 388] width 30 height 13
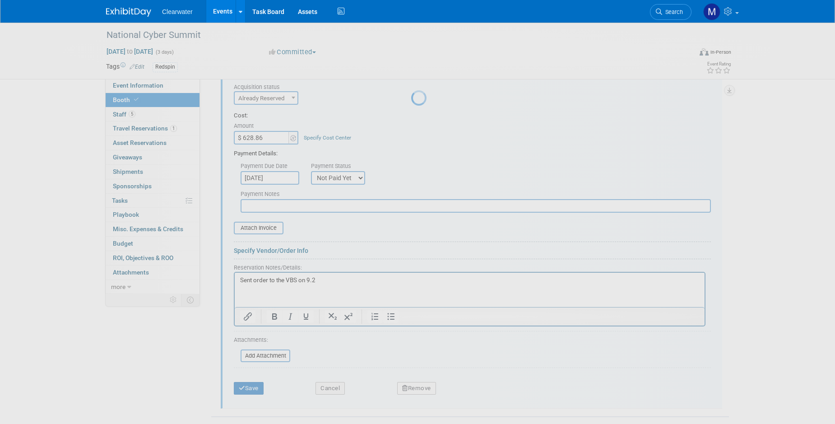
scroll to position [56, 0]
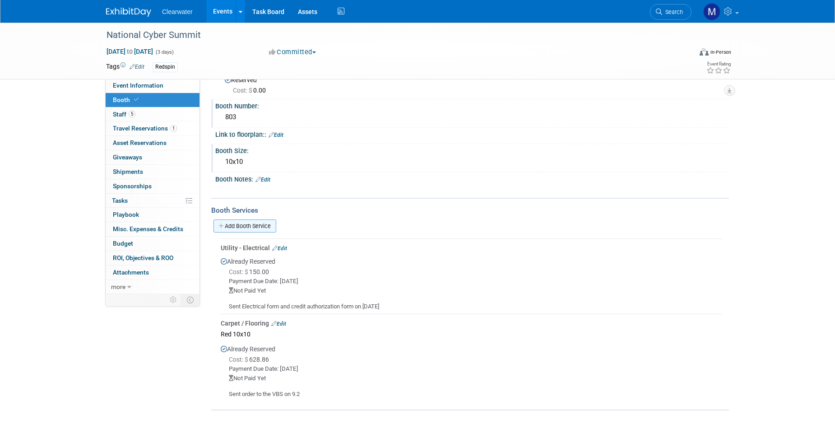
click at [249, 222] on link "Add Booth Service" at bounding box center [244, 225] width 63 height 13
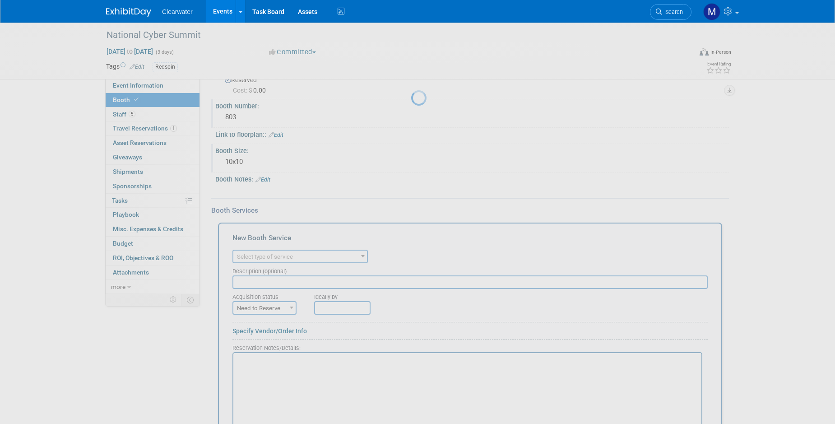
scroll to position [0, 0]
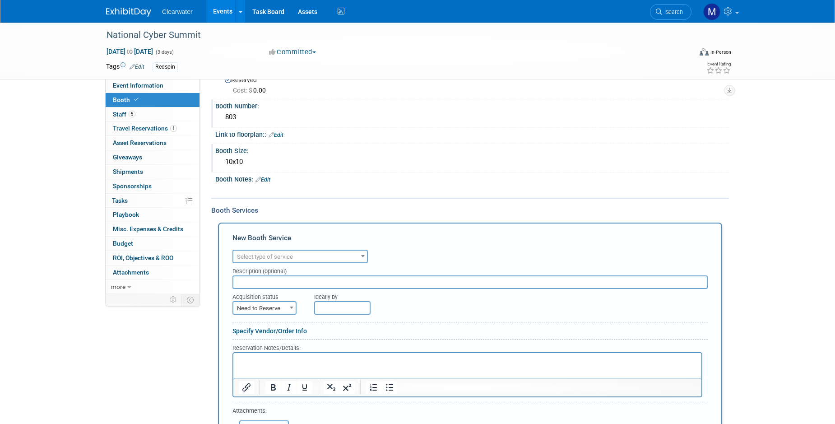
click at [268, 253] on span "Select type of service" at bounding box center [265, 256] width 56 height 7
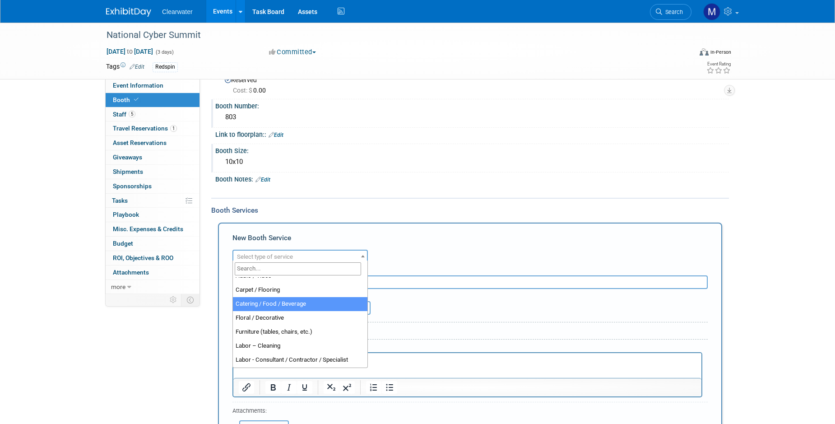
scroll to position [16, 0]
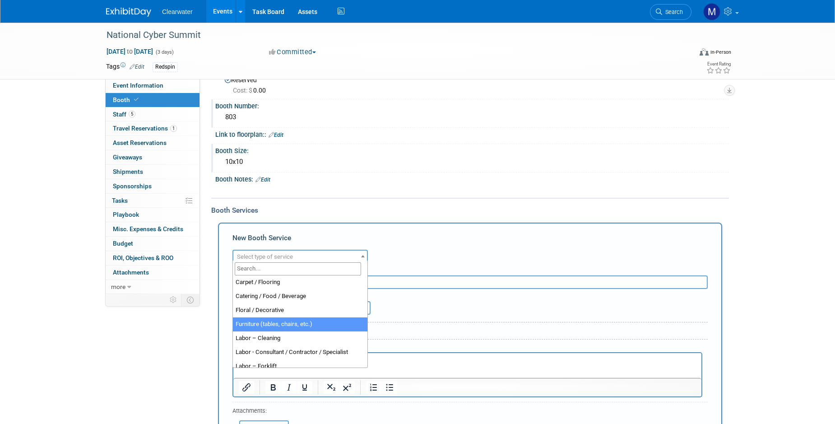
select select "6"
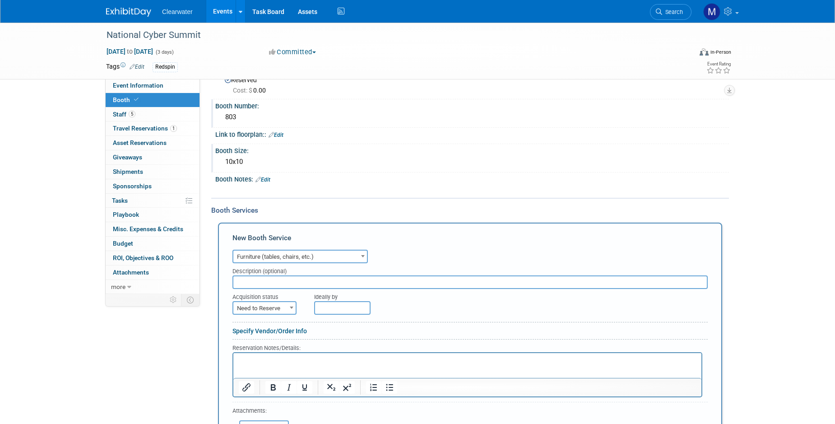
click at [289, 284] on input "text" at bounding box center [469, 282] width 475 height 14
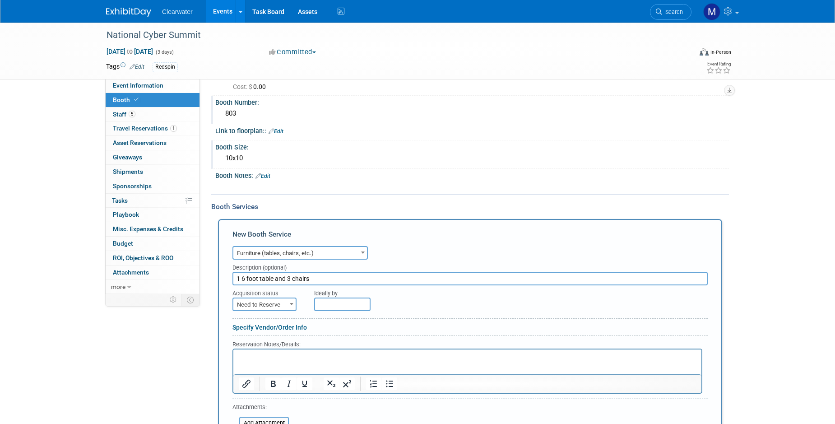
type input "1 6 foot table and 3 chairs"
click at [286, 304] on span "Need to Reserve" at bounding box center [264, 304] width 62 height 13
select select "2"
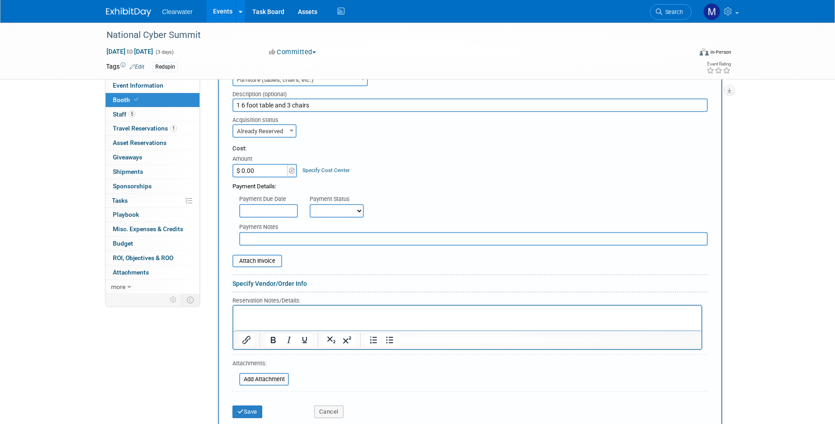
scroll to position [235, 0]
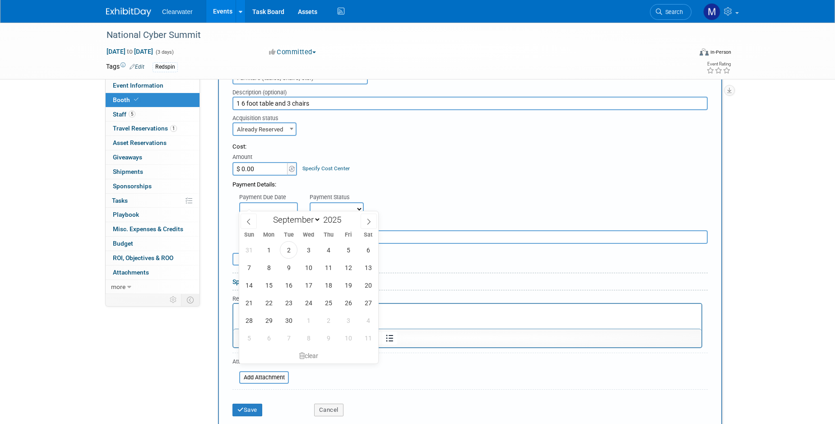
click at [288, 204] on input "text" at bounding box center [268, 209] width 59 height 14
drag, startPoint x: 306, startPoint y: 246, endPoint x: 315, endPoint y: 223, distance: 24.6
click at [306, 246] on span "3" at bounding box center [309, 250] width 18 height 18
type input "Sep 3, 2025"
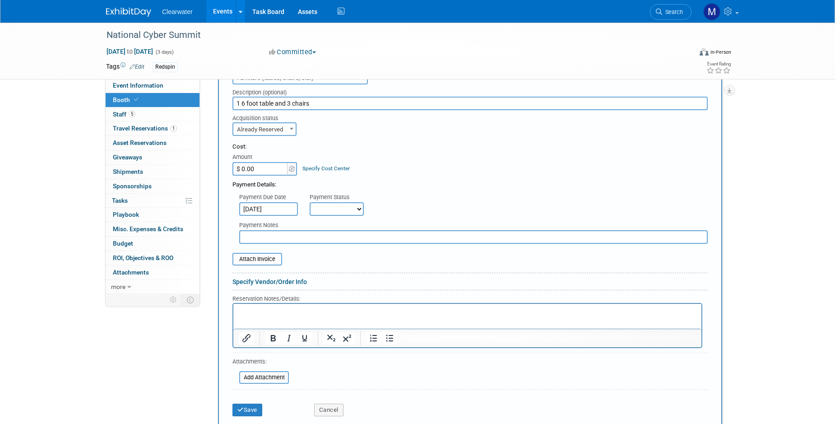
select select "3"
click at [436, 204] on div "Payment Due Date Sep 3, 2025 Payment Status Not Paid Yet Partially Paid Paid in…" at bounding box center [470, 202] width 489 height 27
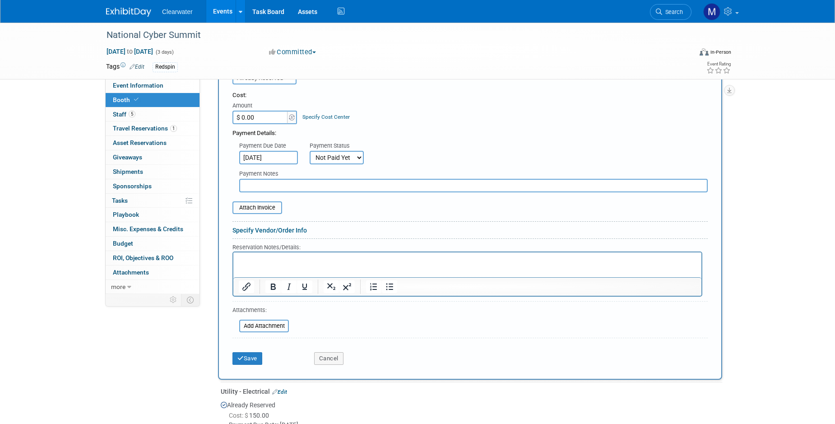
scroll to position [228, 0]
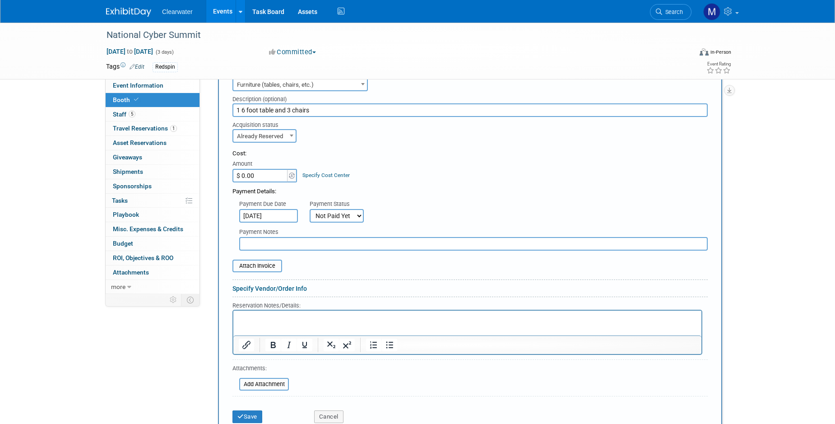
click at [265, 171] on input "$ 0.00" at bounding box center [260, 176] width 56 height 14
drag, startPoint x: 260, startPoint y: 171, endPoint x: 248, endPoint y: 170, distance: 11.8
click at [248, 170] on input "$ 0.00" at bounding box center [260, 176] width 56 height 14
click at [244, 170] on input "$ 0.00" at bounding box center [260, 176] width 56 height 14
drag, startPoint x: 261, startPoint y: 171, endPoint x: 243, endPoint y: 170, distance: 18.1
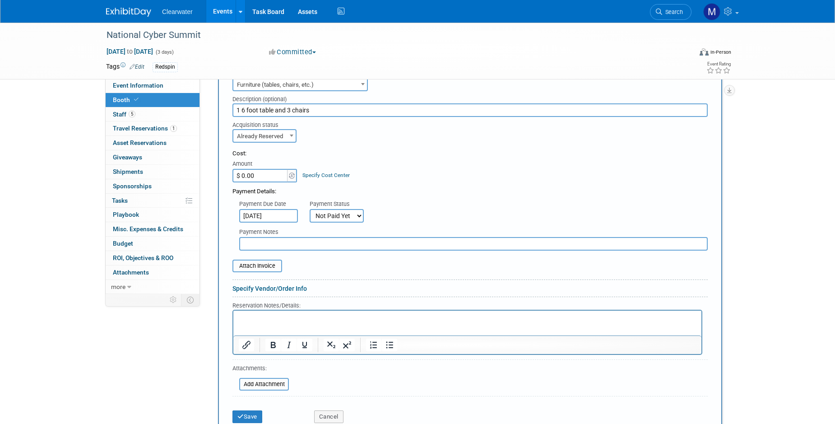
click at [243, 170] on input "$ 0.00" at bounding box center [260, 176] width 56 height 14
type input "$ 660.71"
click at [353, 177] on div "Cost: Amount $ 660.71 Specify Cost Center Cost Center -- Not Specified --" at bounding box center [469, 165] width 475 height 33
click at [257, 410] on button "Save" at bounding box center [247, 416] width 30 height 13
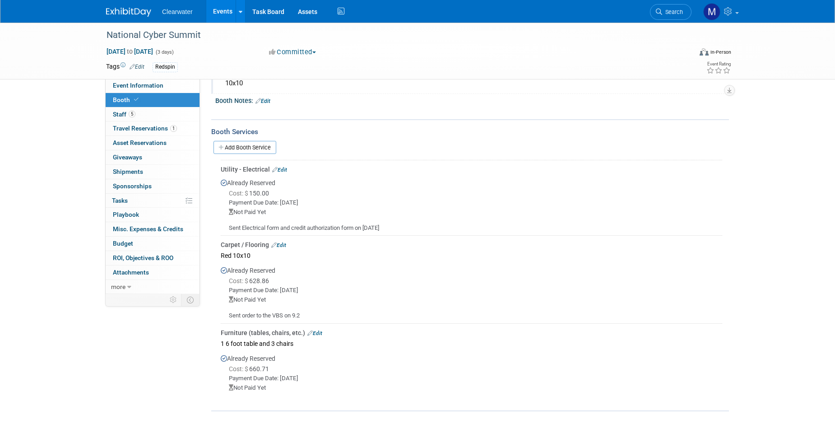
scroll to position [0, 0]
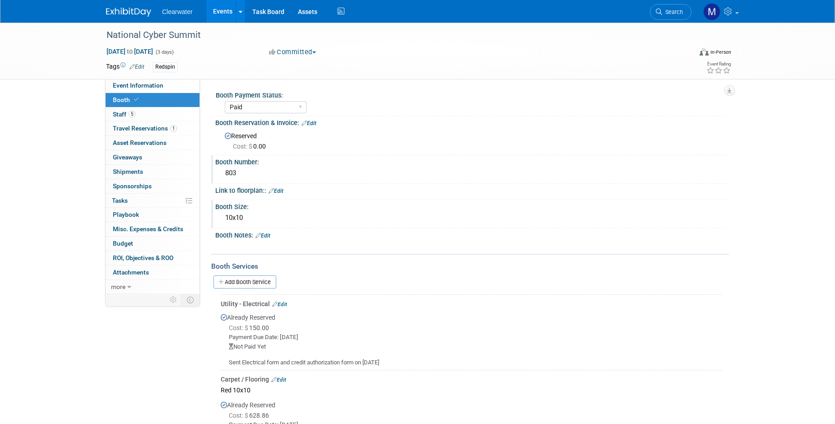
click at [217, 15] on link "Events" at bounding box center [222, 11] width 33 height 23
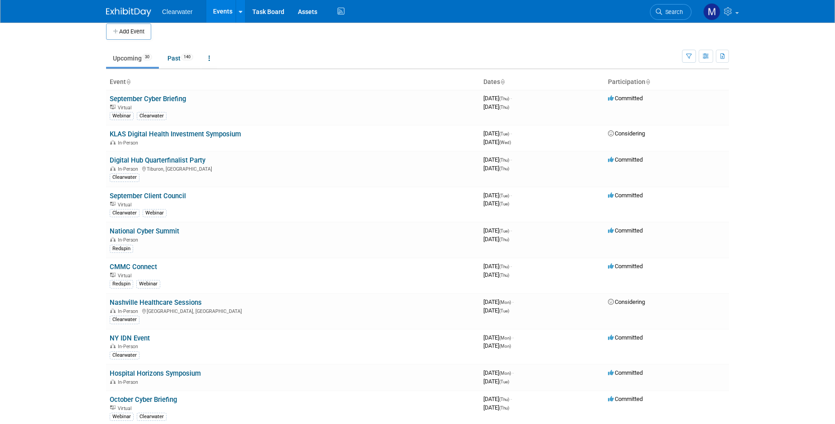
scroll to position [17, 0]
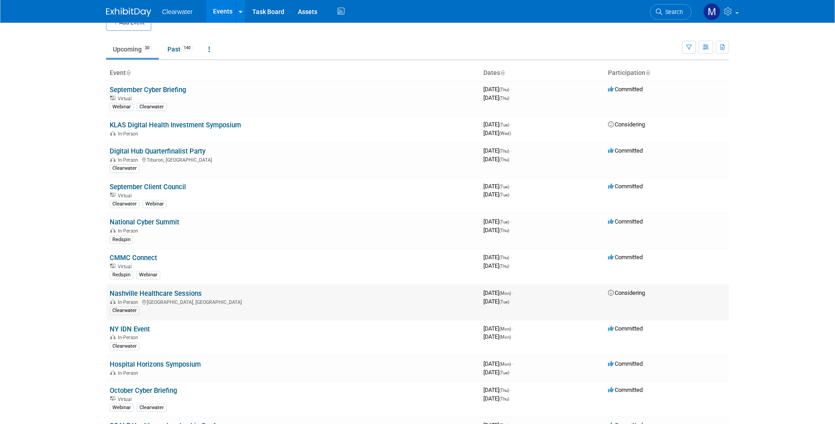
click at [175, 289] on link "Nashville Healthcare Sessions" at bounding box center [156, 293] width 92 height 8
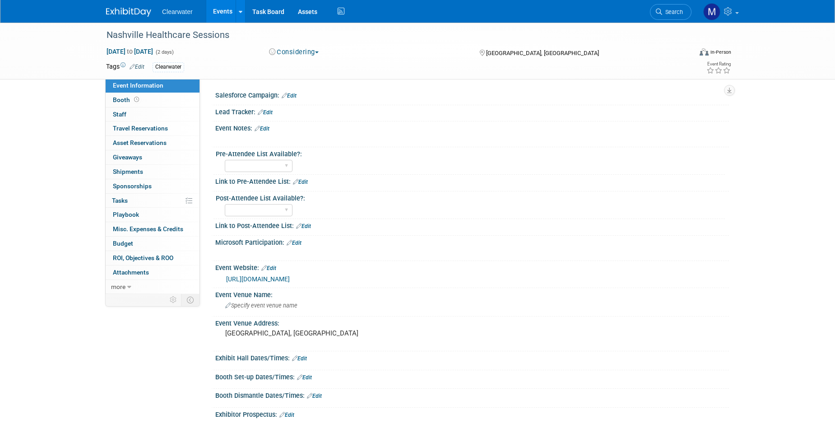
click at [310, 49] on button "Considering" at bounding box center [294, 51] width 56 height 9
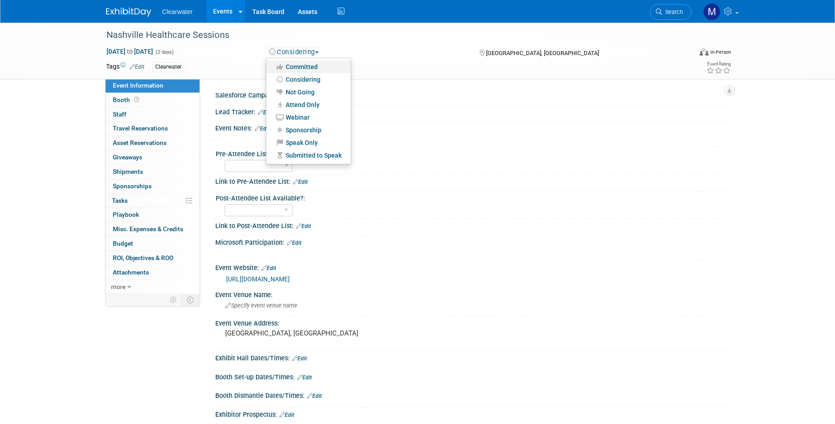
click at [314, 68] on link "Committed" at bounding box center [308, 66] width 84 height 13
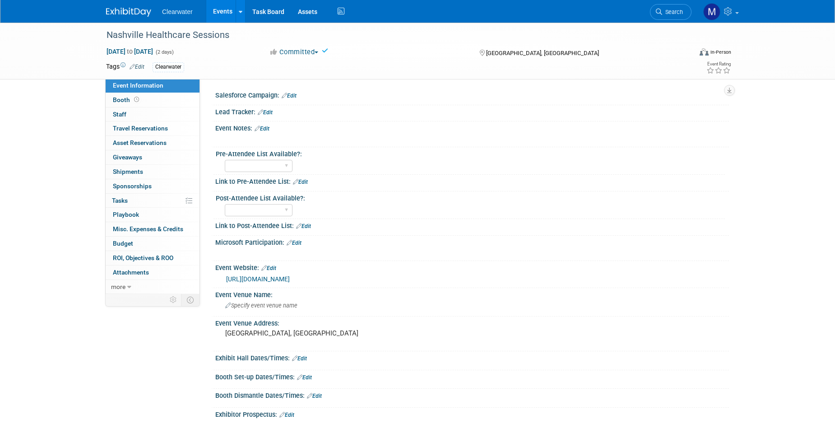
click at [318, 50] on button "Committed" at bounding box center [294, 51] width 56 height 9
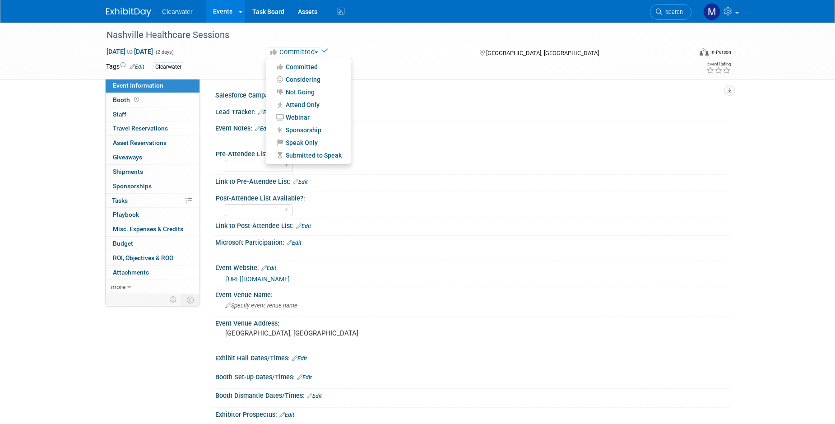
drag, startPoint x: 312, startPoint y: 103, endPoint x: 316, endPoint y: 98, distance: 6.1
click at [312, 103] on link "Attend Only" at bounding box center [308, 104] width 84 height 13
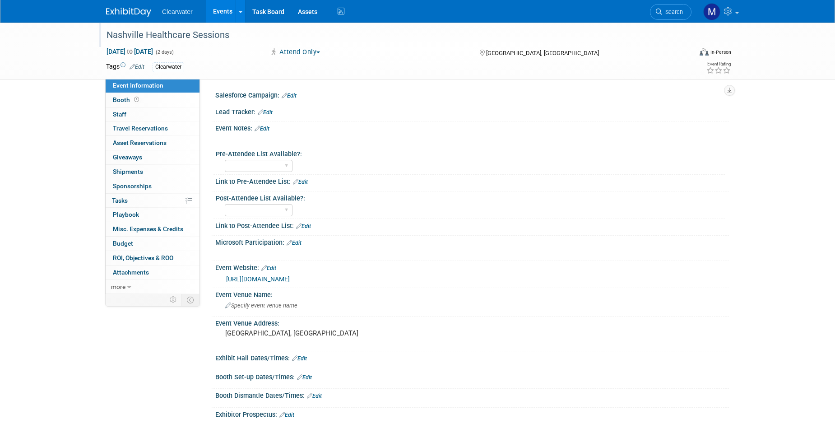
click at [422, 42] on div "Nashville Healthcare Sessions" at bounding box center [390, 35] width 575 height 16
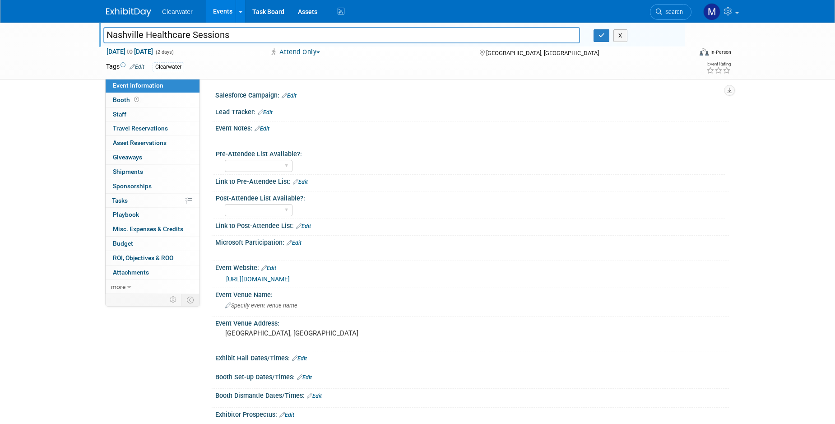
click at [604, 42] on div "Nashville Healthcare Sessions X" at bounding box center [391, 36] width 588 height 14
click at [600, 38] on icon "button" at bounding box center [601, 35] width 6 height 6
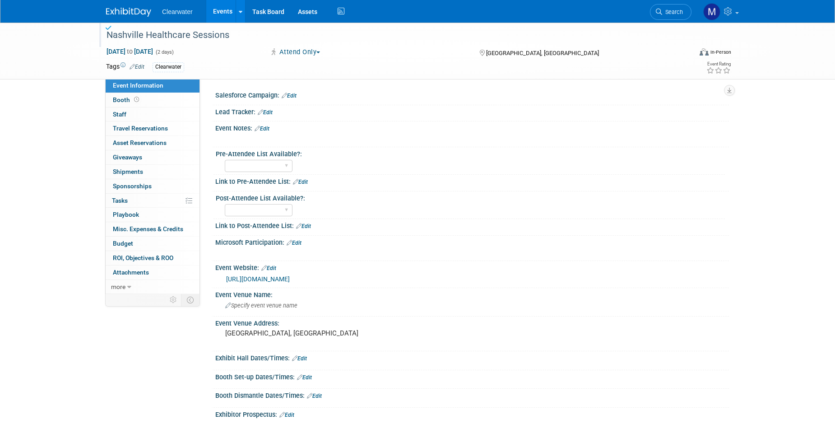
click at [229, 13] on link "Events" at bounding box center [222, 11] width 33 height 23
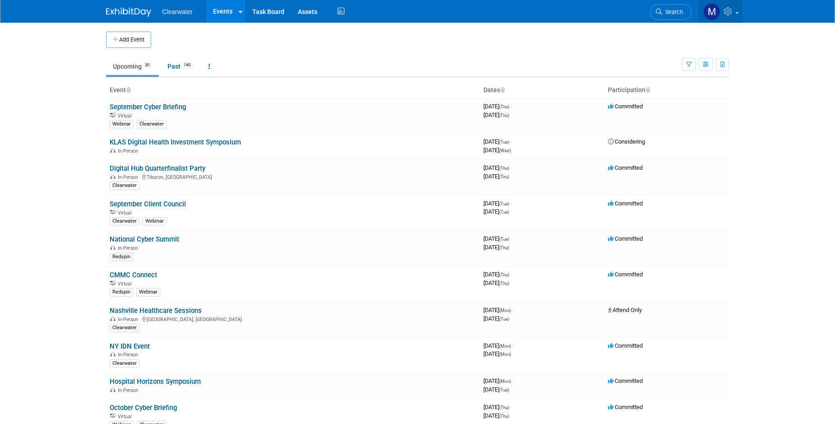
click at [732, 6] on link at bounding box center [720, 11] width 44 height 23
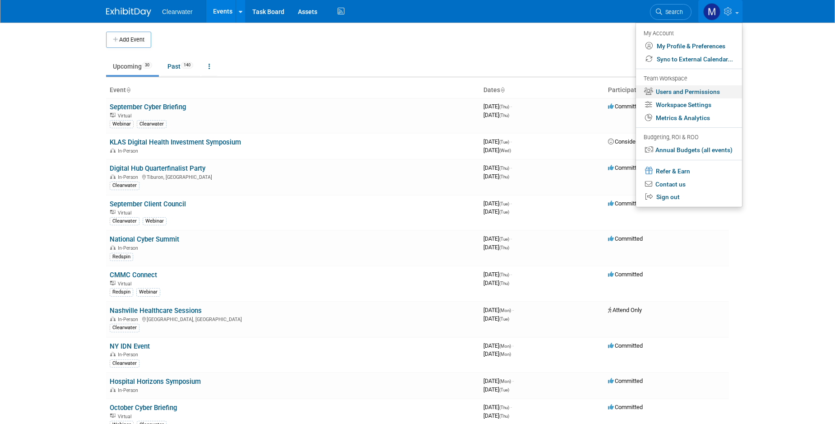
click at [690, 89] on link "Users and Permissions" at bounding box center [689, 91] width 106 height 13
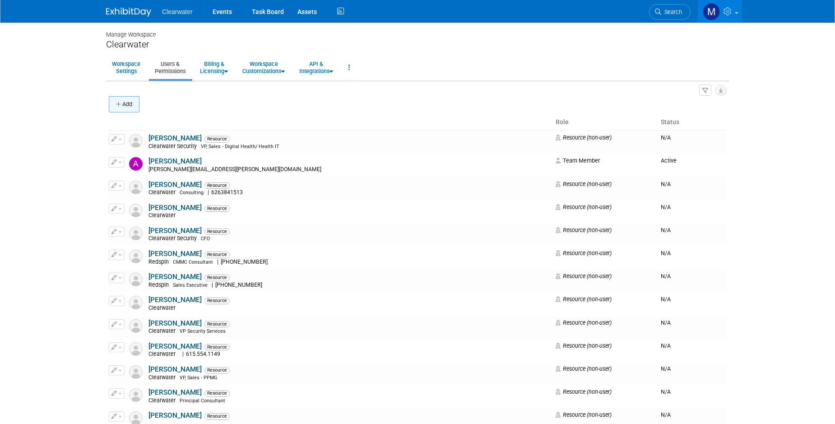
click at [125, 102] on button "Add" at bounding box center [124, 104] width 31 height 16
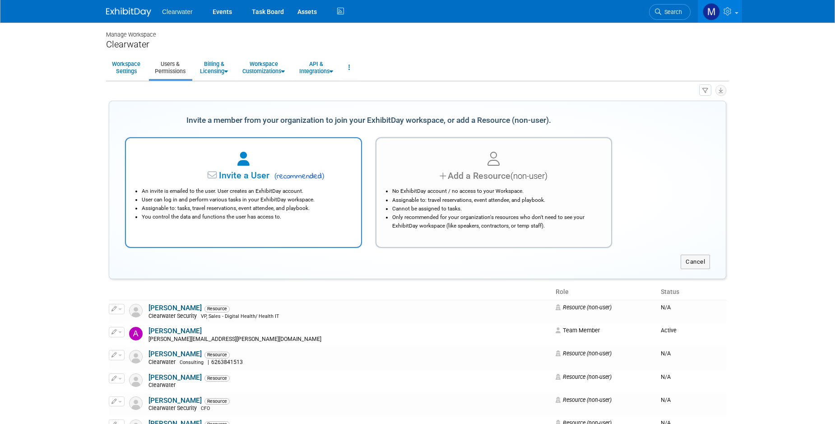
click at [269, 182] on div "An invite is emailed to the user. User creates an ExhibitDay account. User can …" at bounding box center [243, 201] width 213 height 39
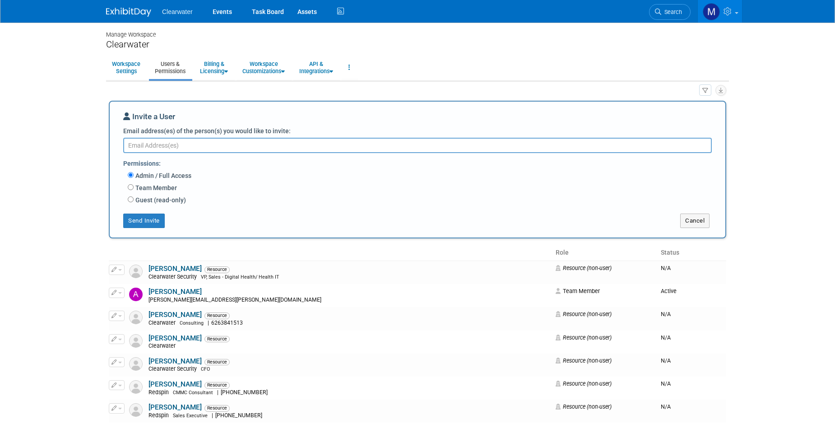
click at [157, 184] on label "Team Member" at bounding box center [155, 187] width 43 height 9
click at [134, 184] on input "Team Member" at bounding box center [131, 187] width 6 height 6
radio input "true"
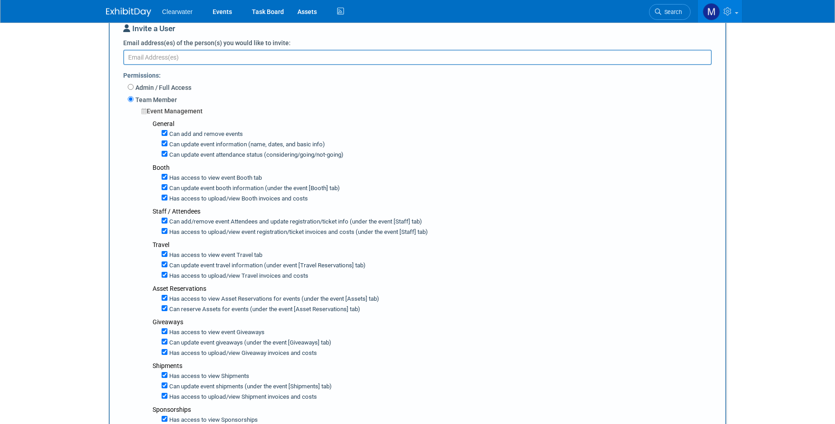
scroll to position [530, 0]
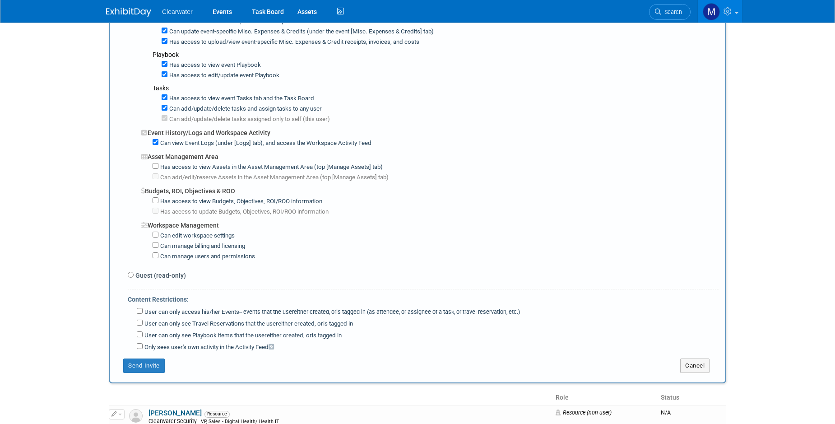
click at [139, 343] on input "Only sees user's own activity in the Activity Feed" at bounding box center [140, 346] width 6 height 6
checkbox input "true"
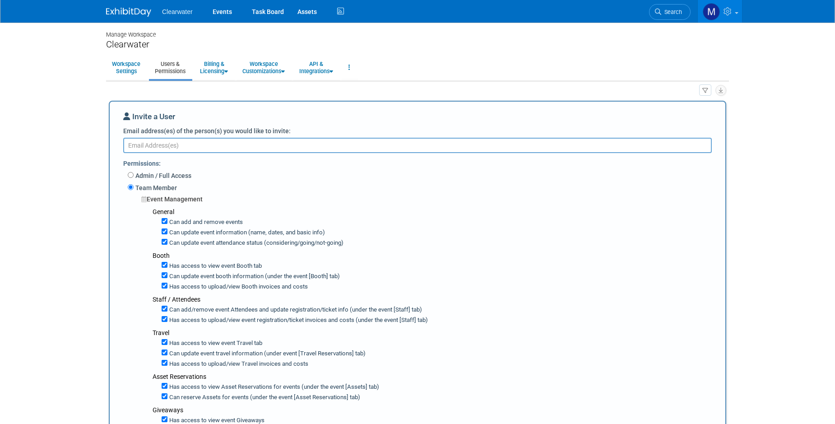
click at [192, 139] on textarea "Email address(es) of the person(s) you would like to invite:" at bounding box center [417, 145] width 589 height 15
type textarea "m"
type textarea "jakera.willis@clearwatersecurity.com"
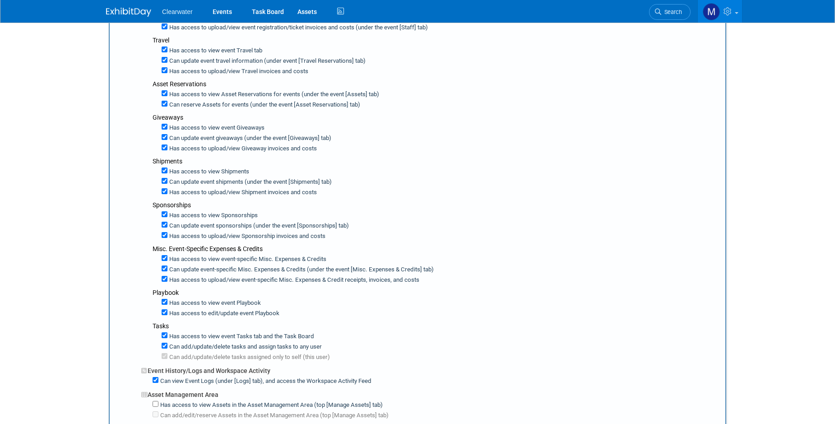
scroll to position [603, 0]
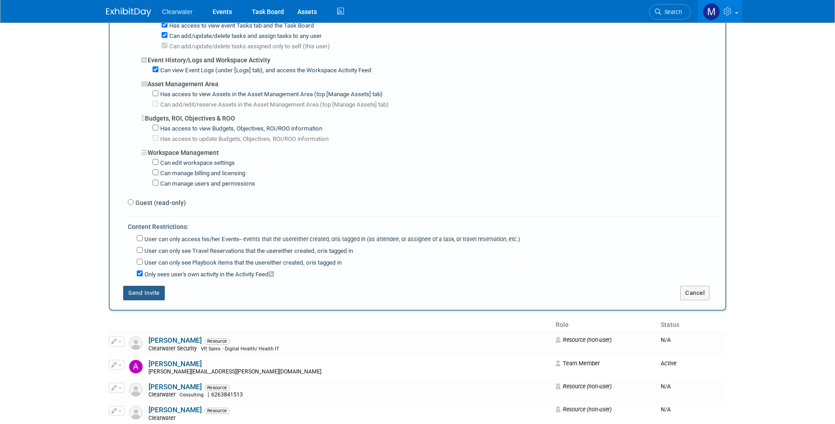
click at [160, 286] on button "Send Invite" at bounding box center [144, 293] width 42 height 14
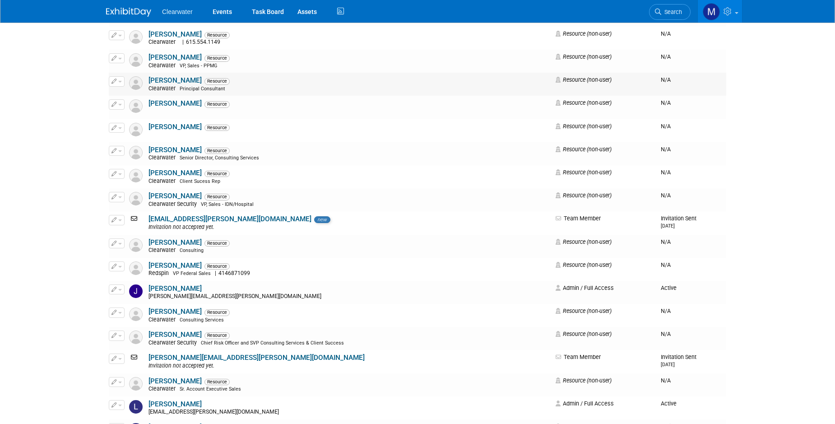
scroll to position [0, 0]
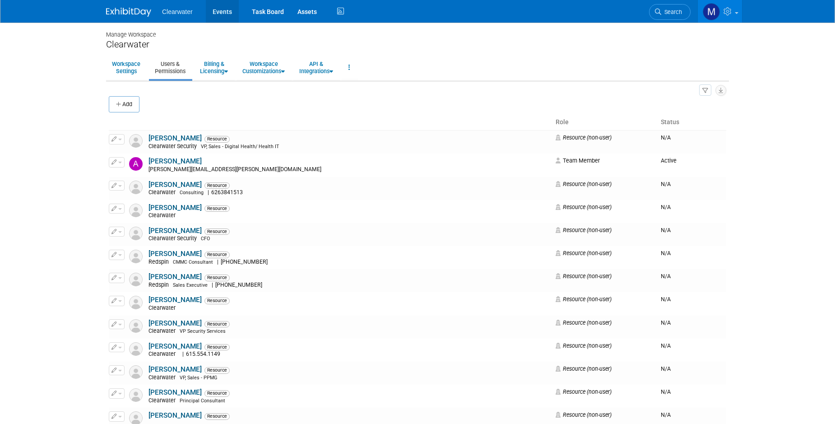
click at [227, 14] on link "Events" at bounding box center [222, 11] width 33 height 23
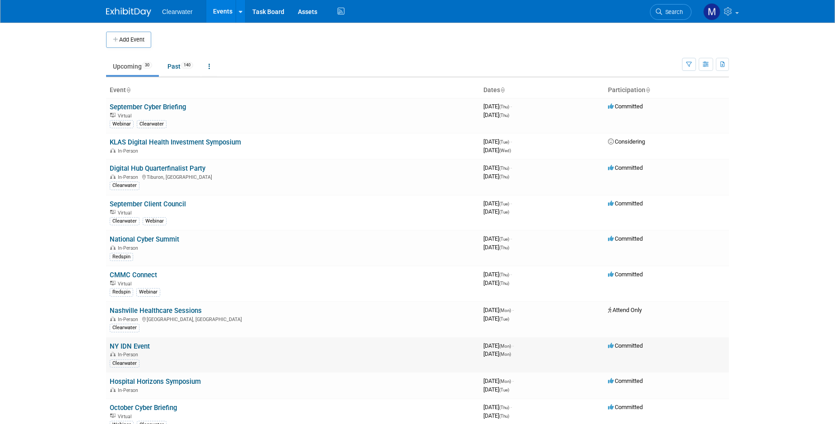
click at [130, 342] on link "NY IDN Event" at bounding box center [130, 346] width 40 height 8
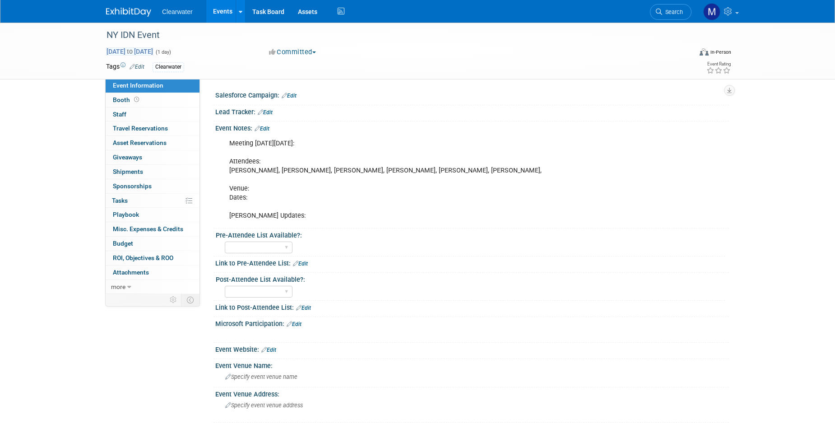
click at [153, 50] on span "[DATE] to [DATE]" at bounding box center [129, 51] width 47 height 8
select select "8"
type input "Sep 29, 2025"
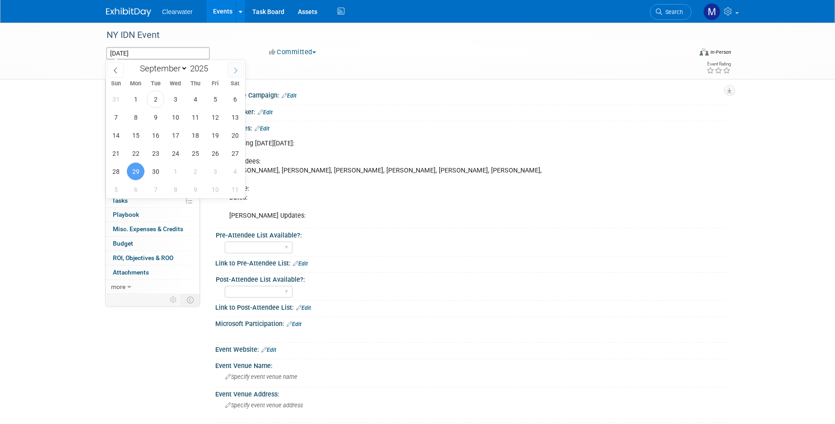
click at [239, 70] on span at bounding box center [235, 69] width 16 height 15
select select "9"
click at [158, 171] on span "28" at bounding box center [156, 171] width 18 height 18
type input "Oct 28, 2025"
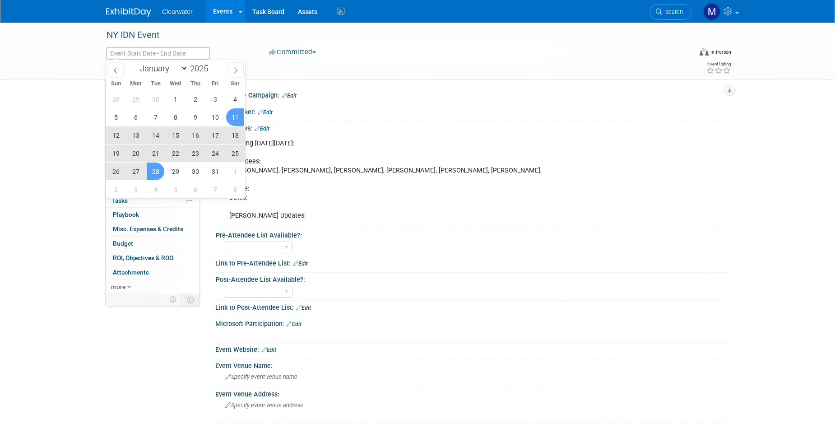
click at [342, 95] on div "Salesforce Campaign: Edit" at bounding box center [472, 94] width 514 height 12
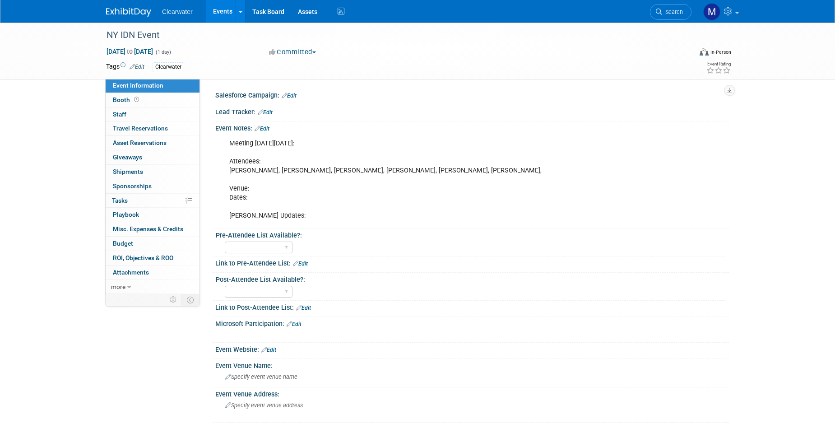
click at [267, 123] on div "Event Notes: Edit" at bounding box center [472, 127] width 514 height 12
click at [267, 126] on link "Edit" at bounding box center [262, 128] width 15 height 6
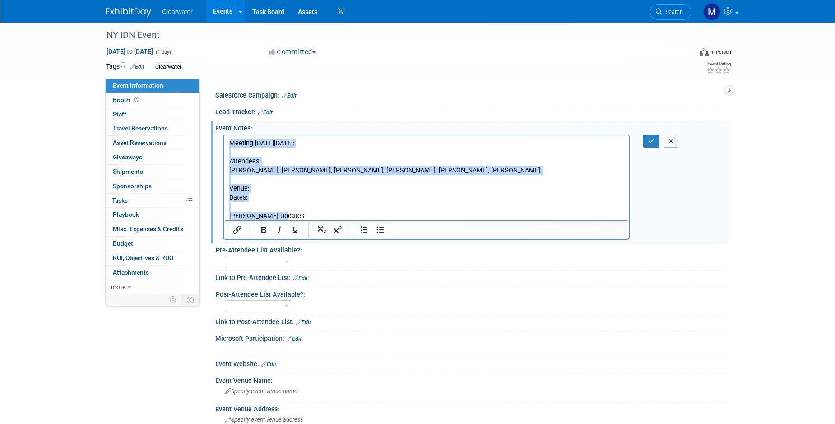
drag, startPoint x: 286, startPoint y: 215, endPoint x: 230, endPoint y: 135, distance: 97.2
click at [230, 135] on html "Meeting on Monday, August 4: Attendees: Monica, Lisa, Jeff E, Lynnde, Jaimie, J…" at bounding box center [426, 177] width 405 height 85
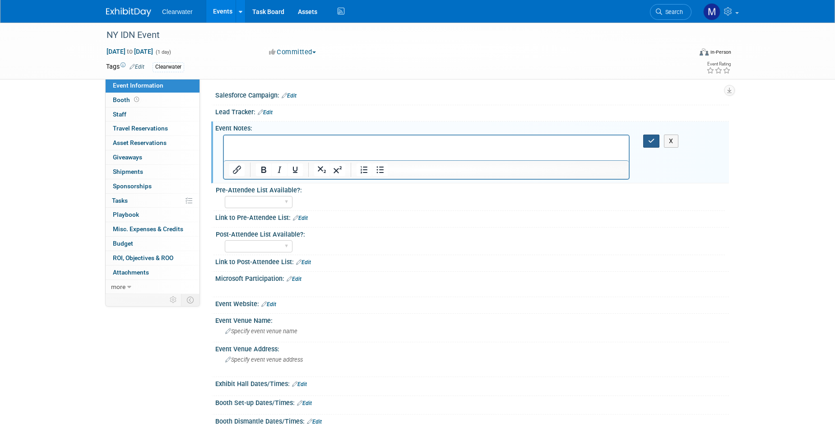
click at [650, 143] on icon "button" at bounding box center [651, 141] width 7 height 6
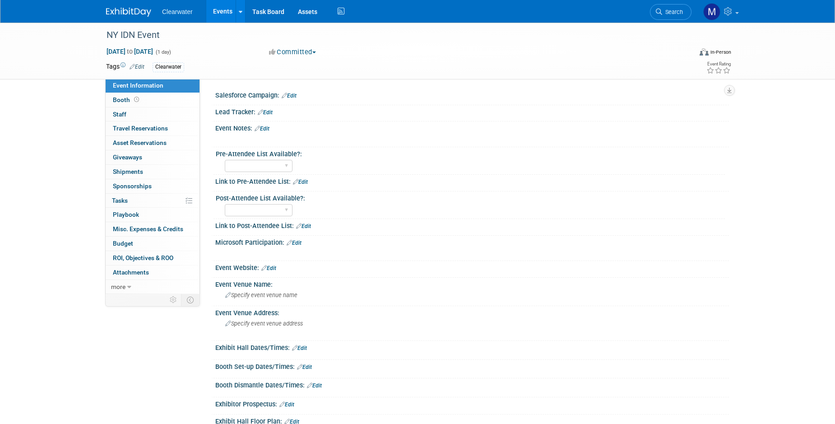
click at [230, 14] on link "Events" at bounding box center [222, 11] width 33 height 23
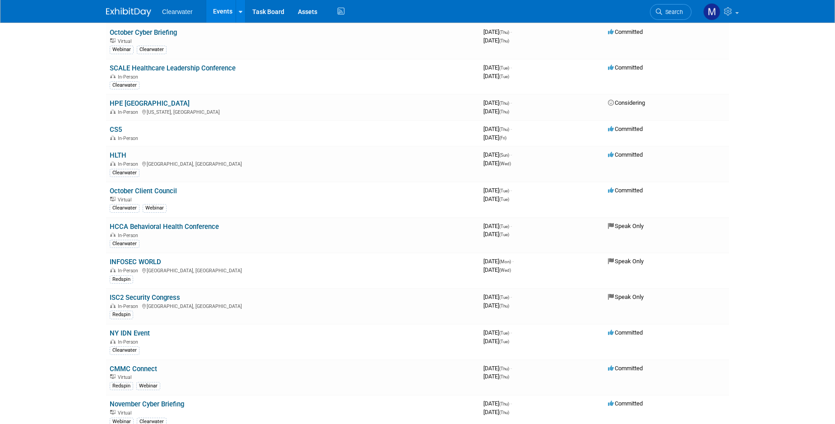
scroll to position [303, 0]
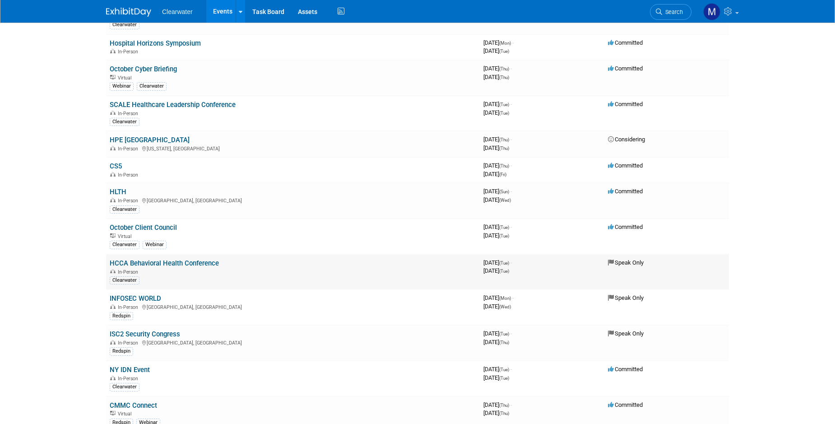
click at [188, 259] on link "HCCA Behavioral Health Conference" at bounding box center [164, 263] width 109 height 8
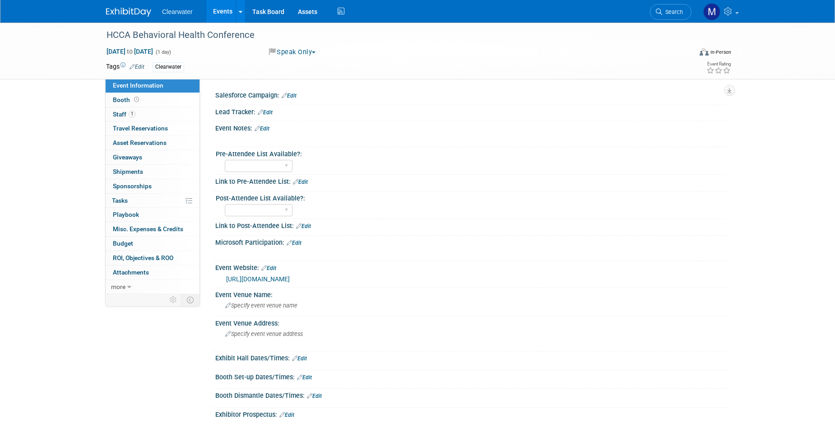
select select "Yes"
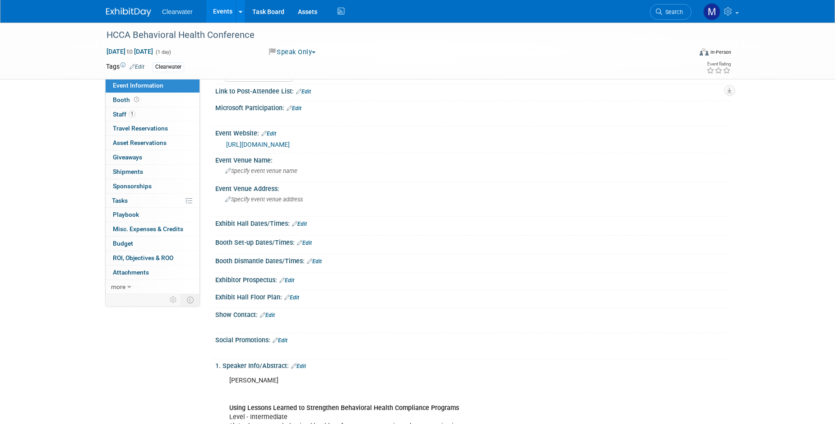
scroll to position [35, 0]
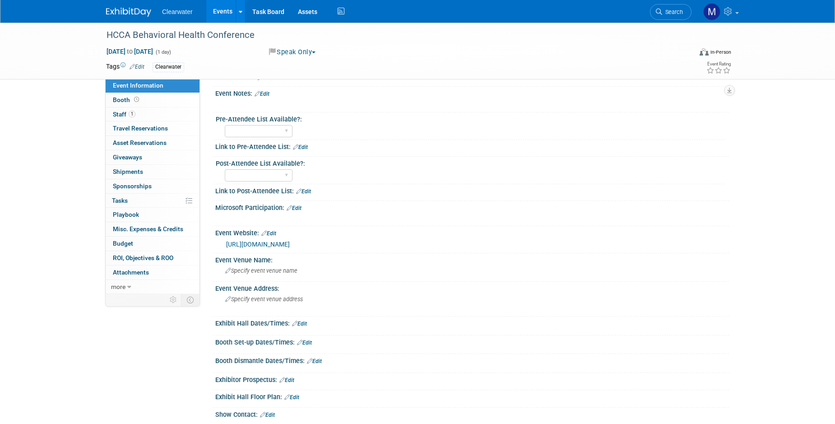
click at [290, 243] on link "https://www.hcca-info.org/behavioral-health-compliance-conference-call-speakers" at bounding box center [258, 244] width 64 height 7
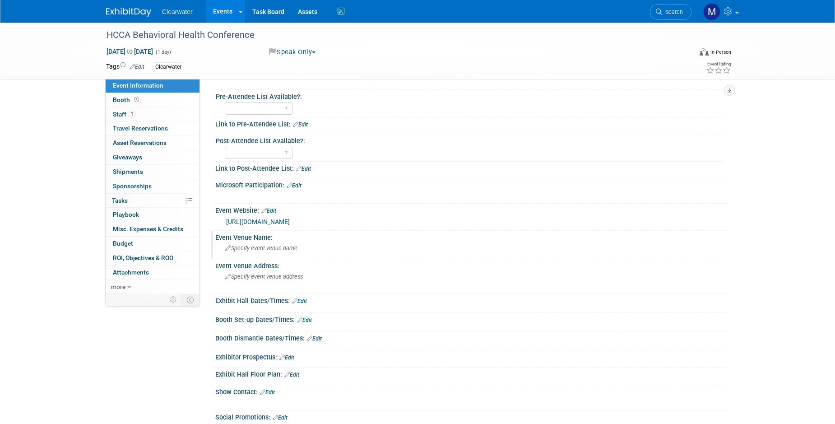
scroll to position [0, 0]
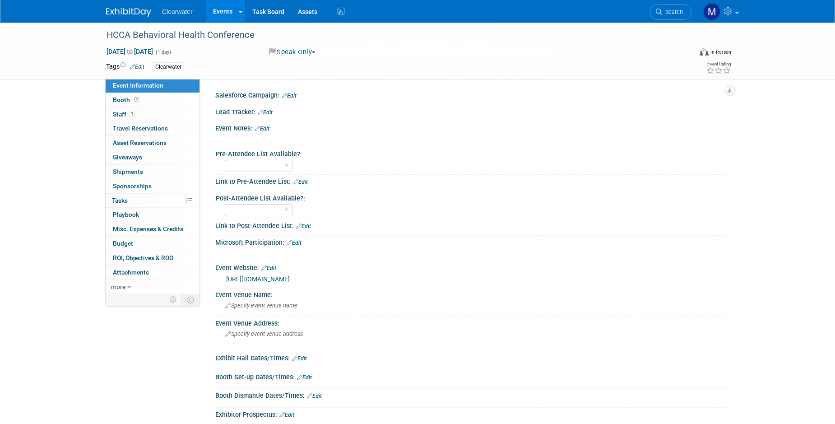
click at [264, 126] on link "Edit" at bounding box center [262, 128] width 15 height 6
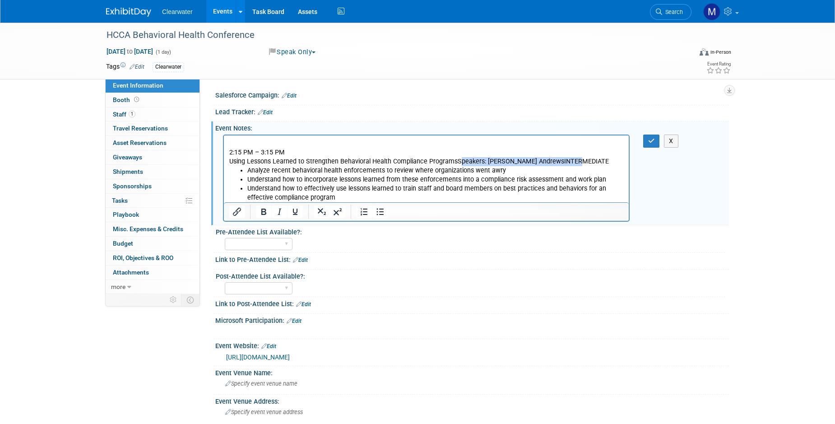
drag, startPoint x: 458, startPoint y: 160, endPoint x: 567, endPoint y: 162, distance: 108.8
click at [567, 162] on p "Using Lessons Learned to Strengthen Behavioral Health Compliance ProgramsSpeake…" at bounding box center [426, 161] width 394 height 9
click at [461, 160] on p "Using Lessons Learned to Strengthen Behavioral Health Compliance ProgramsSpeake…" at bounding box center [426, 161] width 394 height 9
drag, startPoint x: 455, startPoint y: 160, endPoint x: 566, endPoint y: 162, distance: 111.1
click at [566, 162] on p "Using Lessons Learned to Strengthen Behavioral Health Compliance ProgramsSpeake…" at bounding box center [426, 161] width 394 height 9
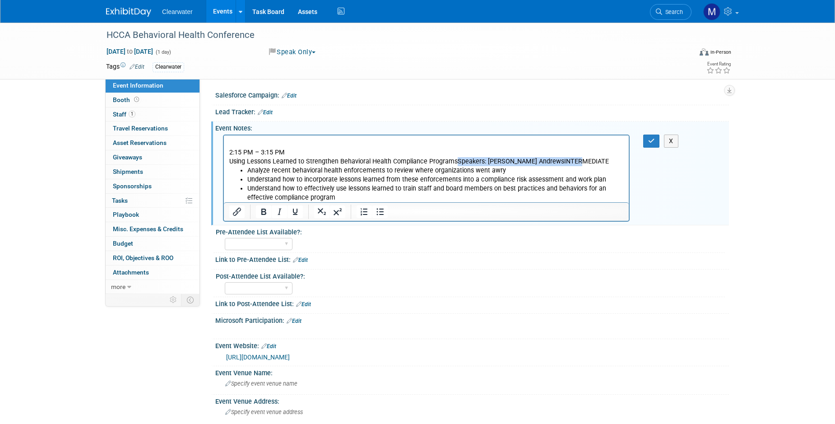
copy p "Speakers: Ann TiffanyMelissa Andrews"
click at [251, 138] on html "2:15 PM – 3:15 PM Using Lessons Learned to Strengthen Behavioral Health Complia…" at bounding box center [426, 168] width 405 height 67
paste body "Rich Text Area. Press ALT-0 for help."
click at [292, 144] on p "Speakers: Ann TiffanyMelissa Andrews 2:15 PM – 3:15 PM" at bounding box center [426, 148] width 394 height 18
click at [430, 153] on p "Speakers: Ann Tiffany Melissa Andrews 2:15 PM – 3:15 PM" at bounding box center [426, 148] width 394 height 18
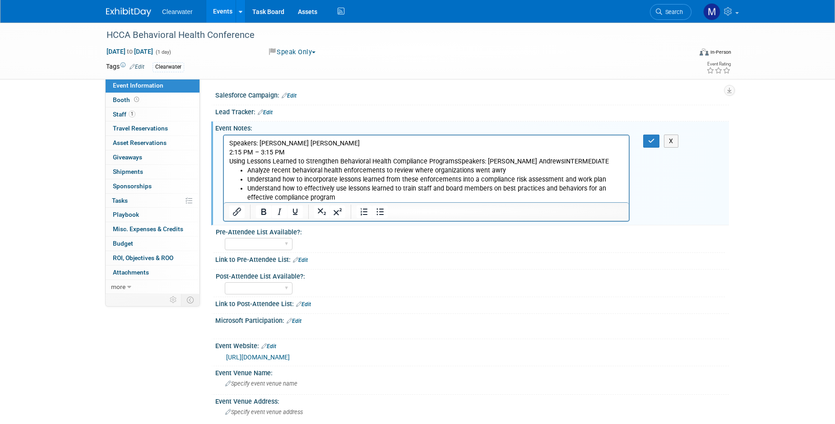
click at [293, 143] on p "Speakers: Ann Tiffany Melissa Andrews 2:15 PM – 3:15 PM" at bounding box center [426, 148] width 394 height 18
click at [581, 150] on p "Speakers: Ann Tiffany & Melissa Andrews 2:15 PM – 3:15 PM" at bounding box center [426, 148] width 394 height 18
drag, startPoint x: 611, startPoint y: 160, endPoint x: 453, endPoint y: 162, distance: 157.5
click at [453, 162] on p "Using Lessons Learned to Strengthen Behavioral Health Compliance ProgramsSpeake…" at bounding box center [426, 161] width 394 height 9
click at [648, 144] on button "button" at bounding box center [651, 141] width 17 height 13
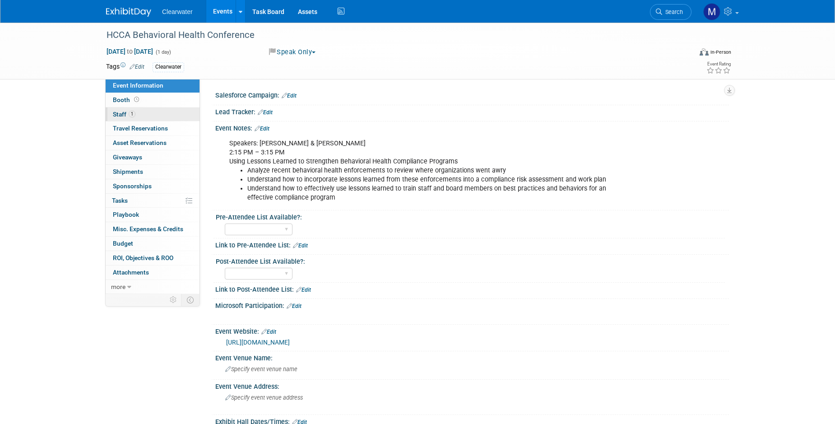
click at [124, 118] on link "1 Staff 1" at bounding box center [153, 114] width 94 height 14
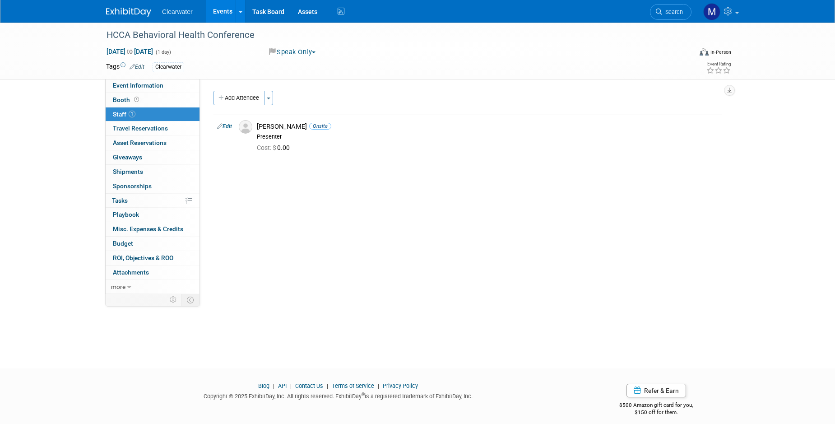
click at [230, 12] on link "Events" at bounding box center [222, 11] width 33 height 23
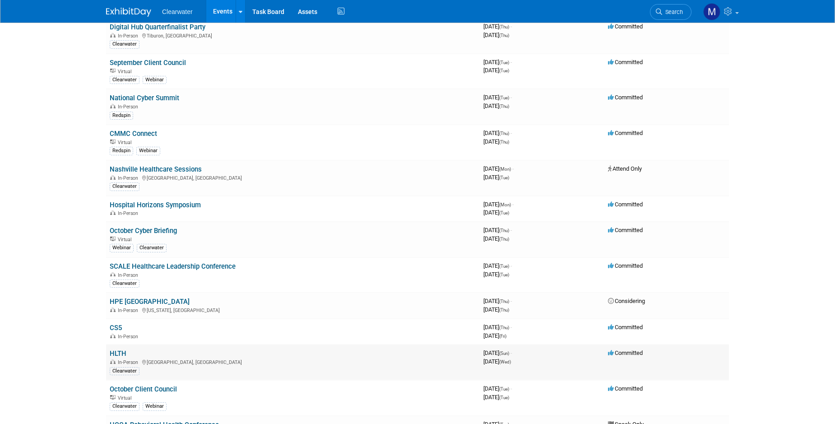
scroll to position [158, 0]
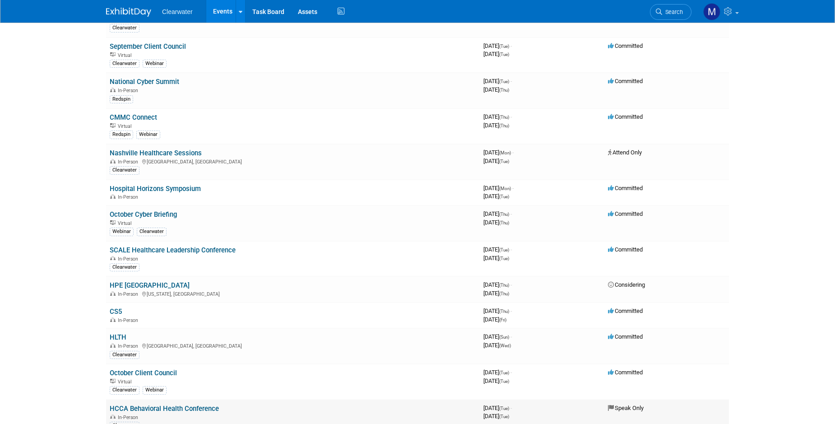
click at [203, 404] on link "HCCA Behavioral Health Conference" at bounding box center [164, 408] width 109 height 8
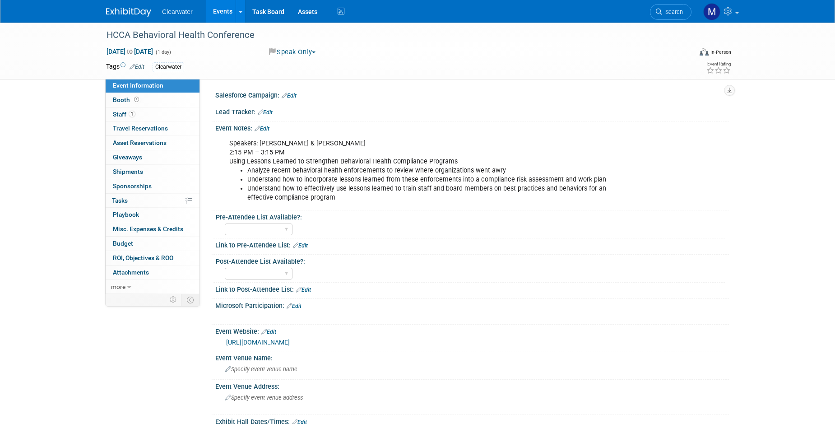
select select "Yes"
click at [271, 329] on link "Edit" at bounding box center [268, 332] width 15 height 6
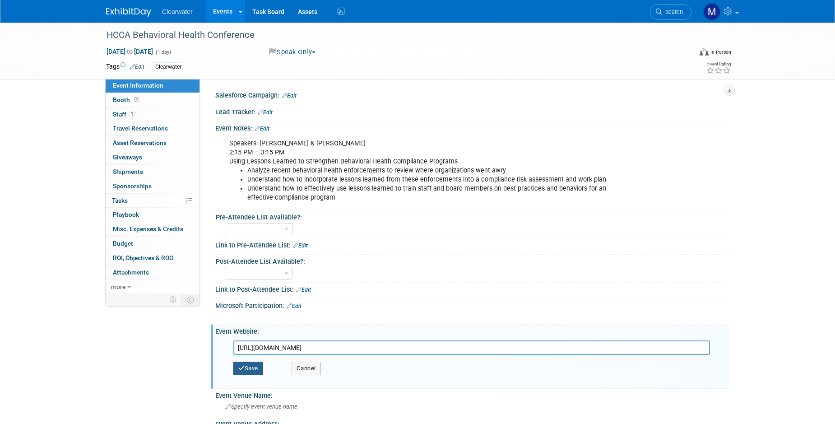
type input "[URL][DOMAIN_NAME]"
click at [259, 367] on button "Save" at bounding box center [248, 369] width 30 height 14
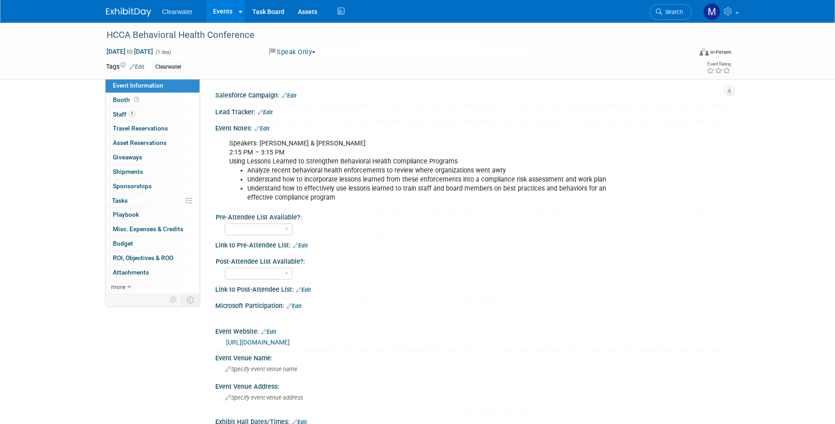
click at [221, 11] on link "Events" at bounding box center [222, 11] width 33 height 23
